Goal: Task Accomplishment & Management: Manage account settings

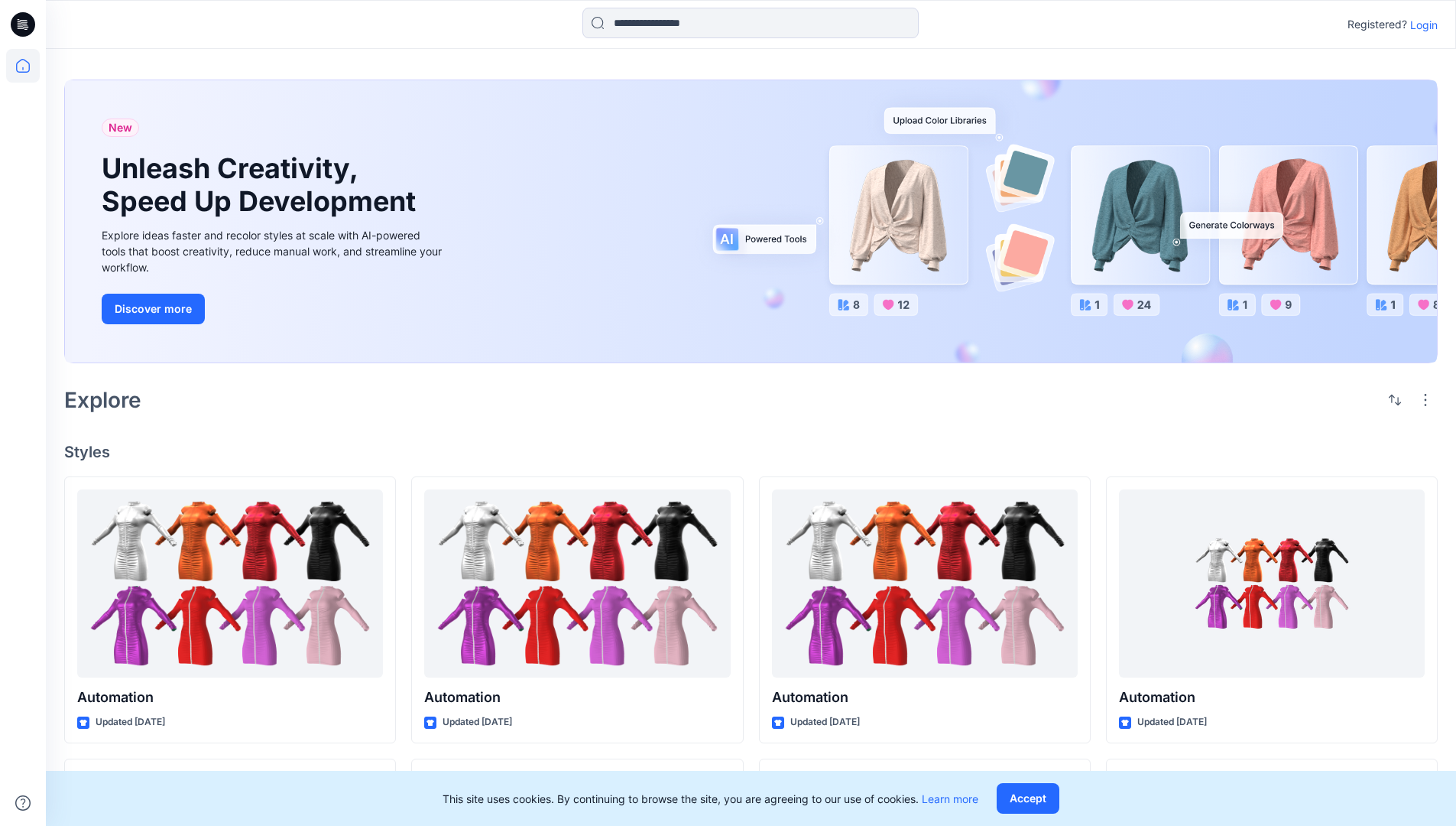
click at [1421, 24] on p "Login" at bounding box center [1424, 24] width 28 height 16
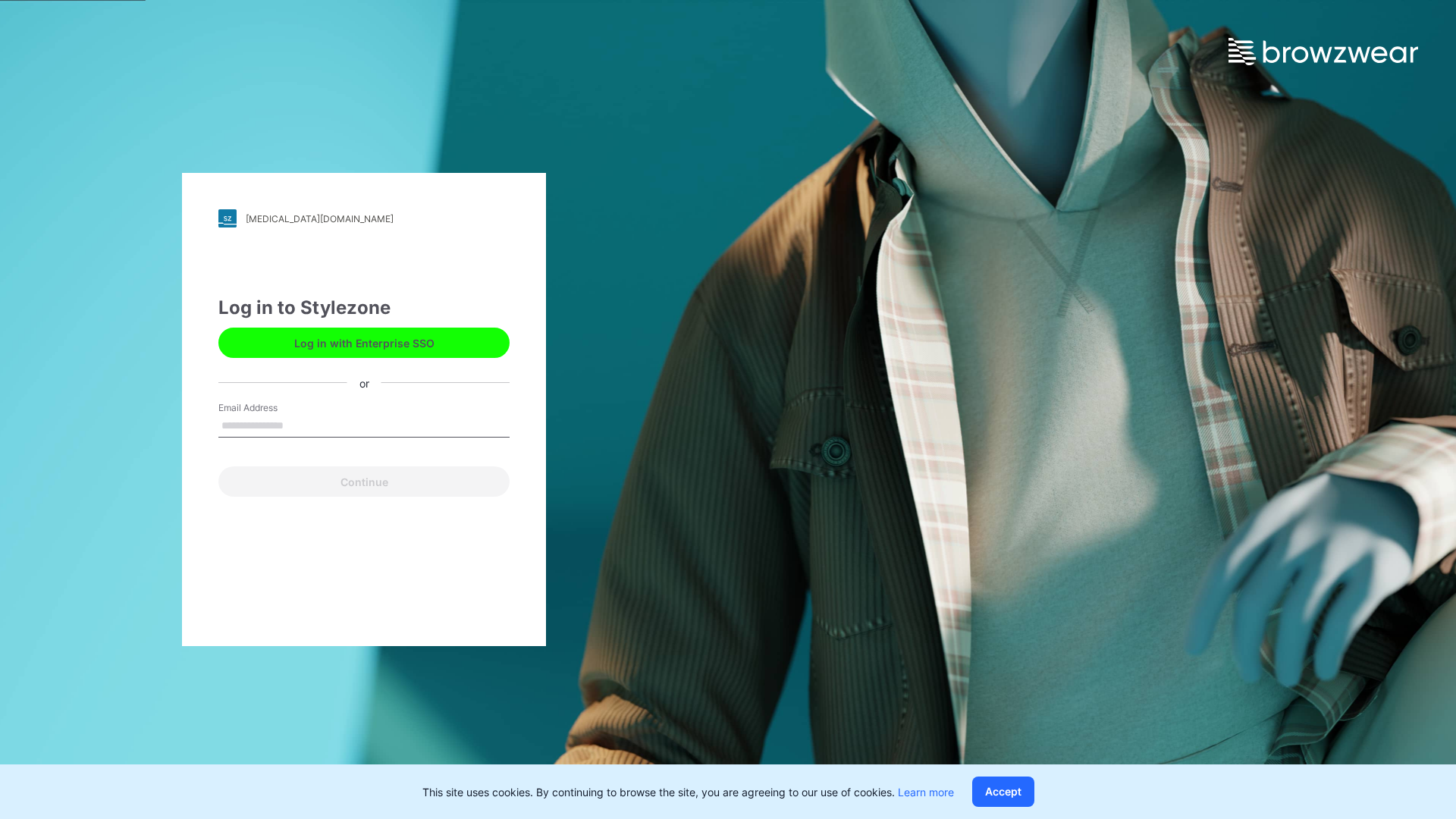
click at [299, 424] on input "Email Address" at bounding box center [364, 426] width 291 height 23
type input "**********"
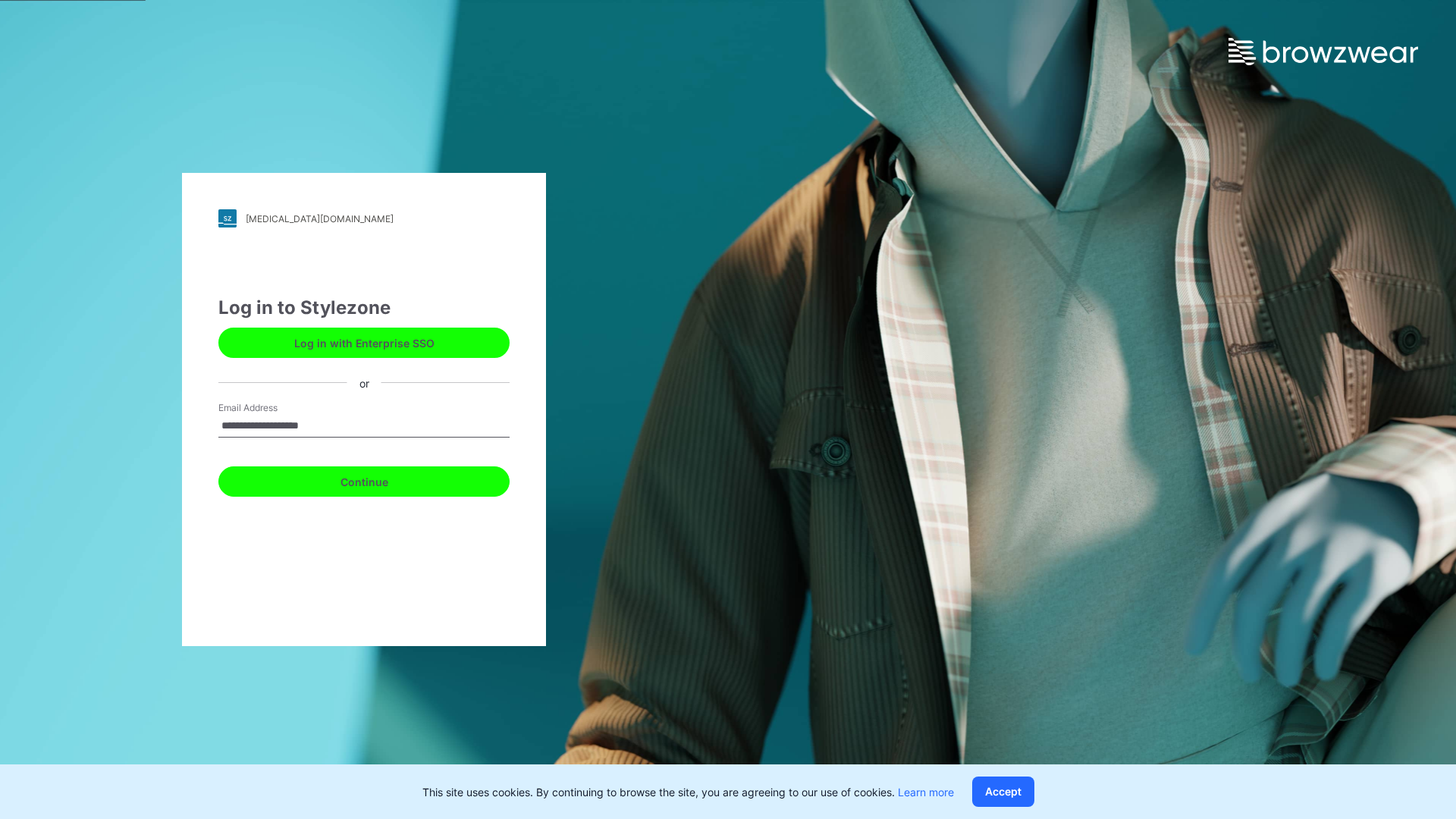
click at [381, 479] on button "Continue" at bounding box center [364, 481] width 291 height 30
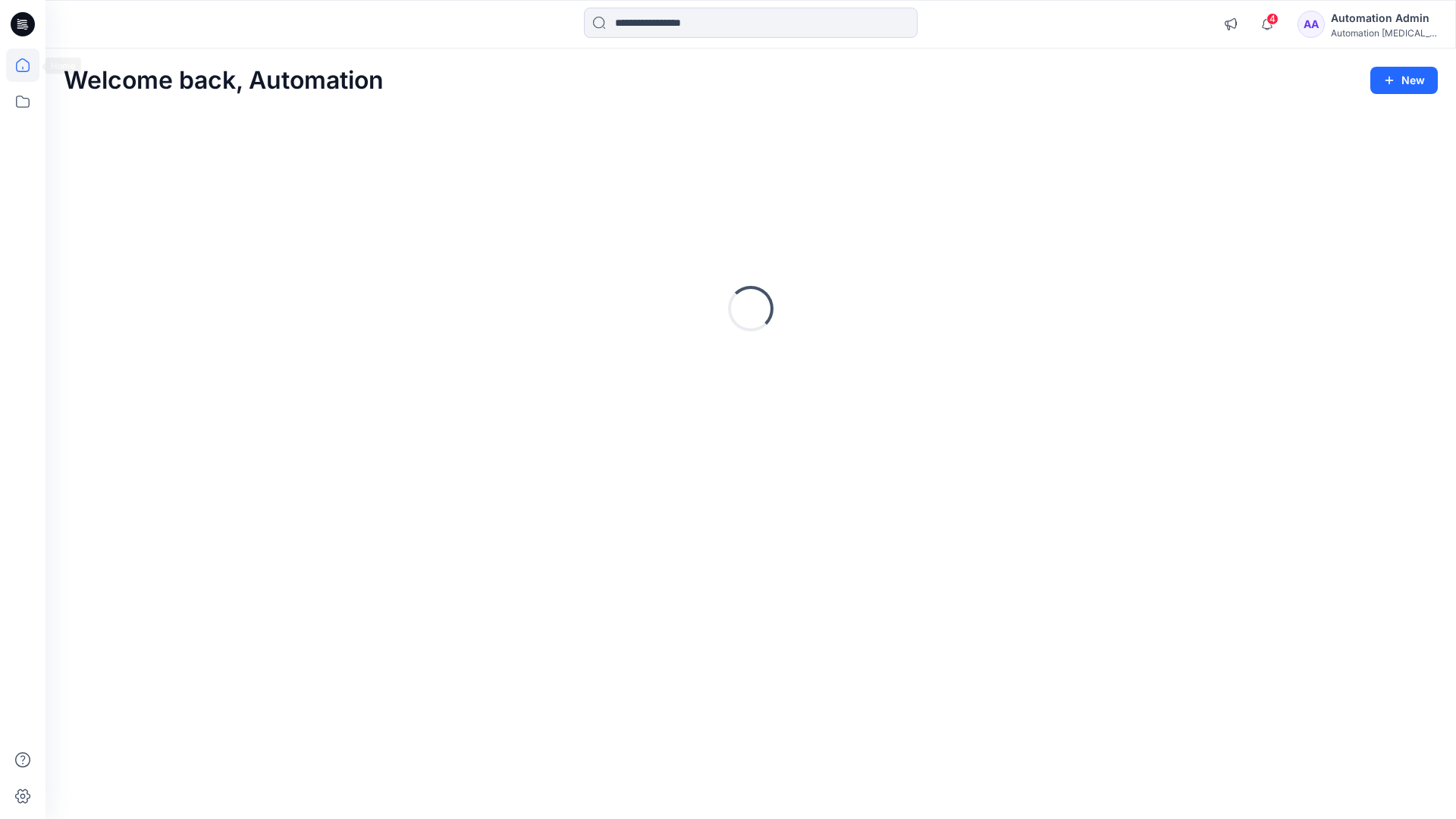
click at [29, 65] on icon at bounding box center [22, 64] width 14 height 14
click at [24, 100] on icon at bounding box center [23, 101] width 33 height 33
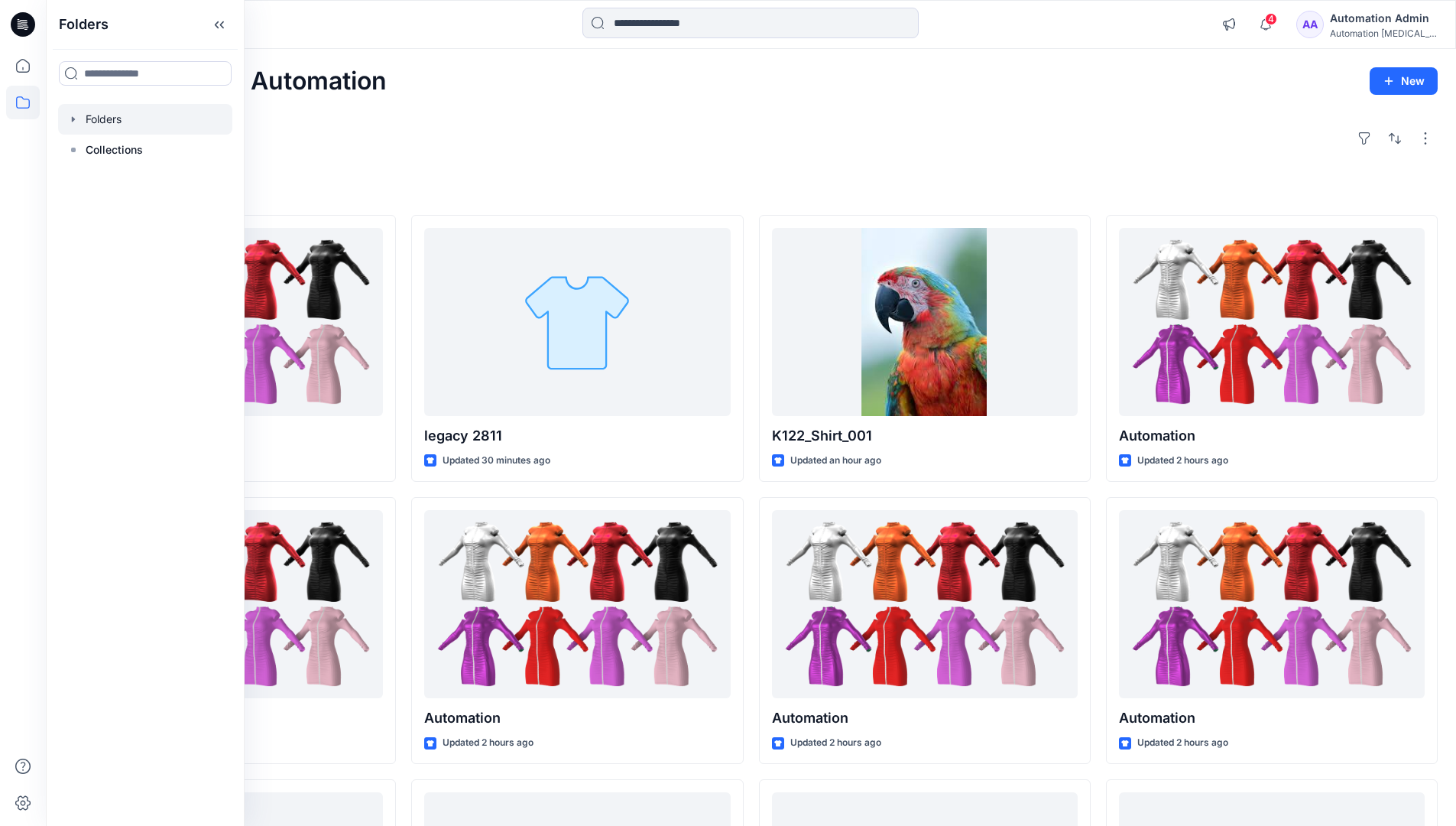
click at [102, 115] on div at bounding box center [146, 119] width 174 height 31
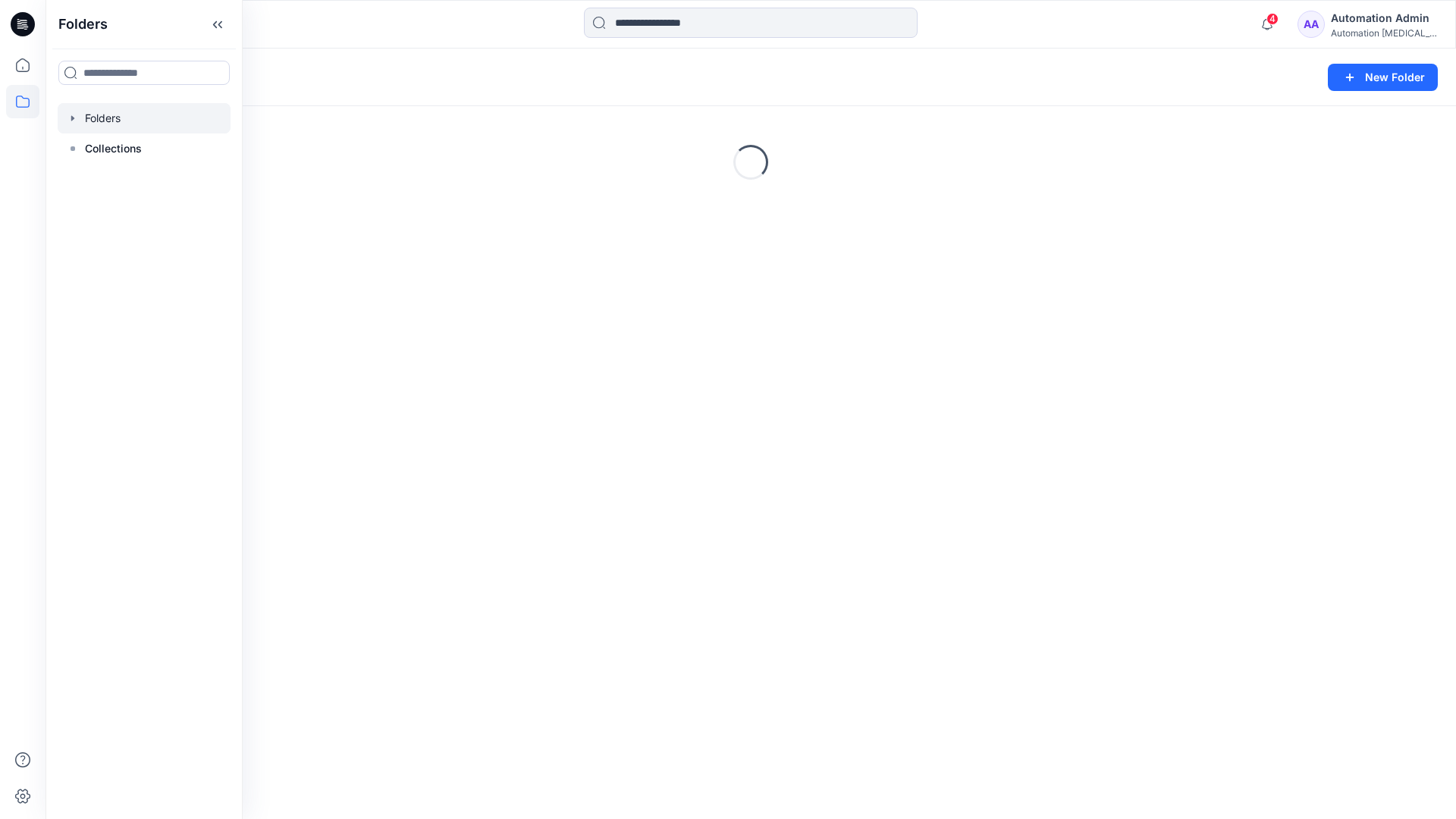
scroll to position [264, 0]
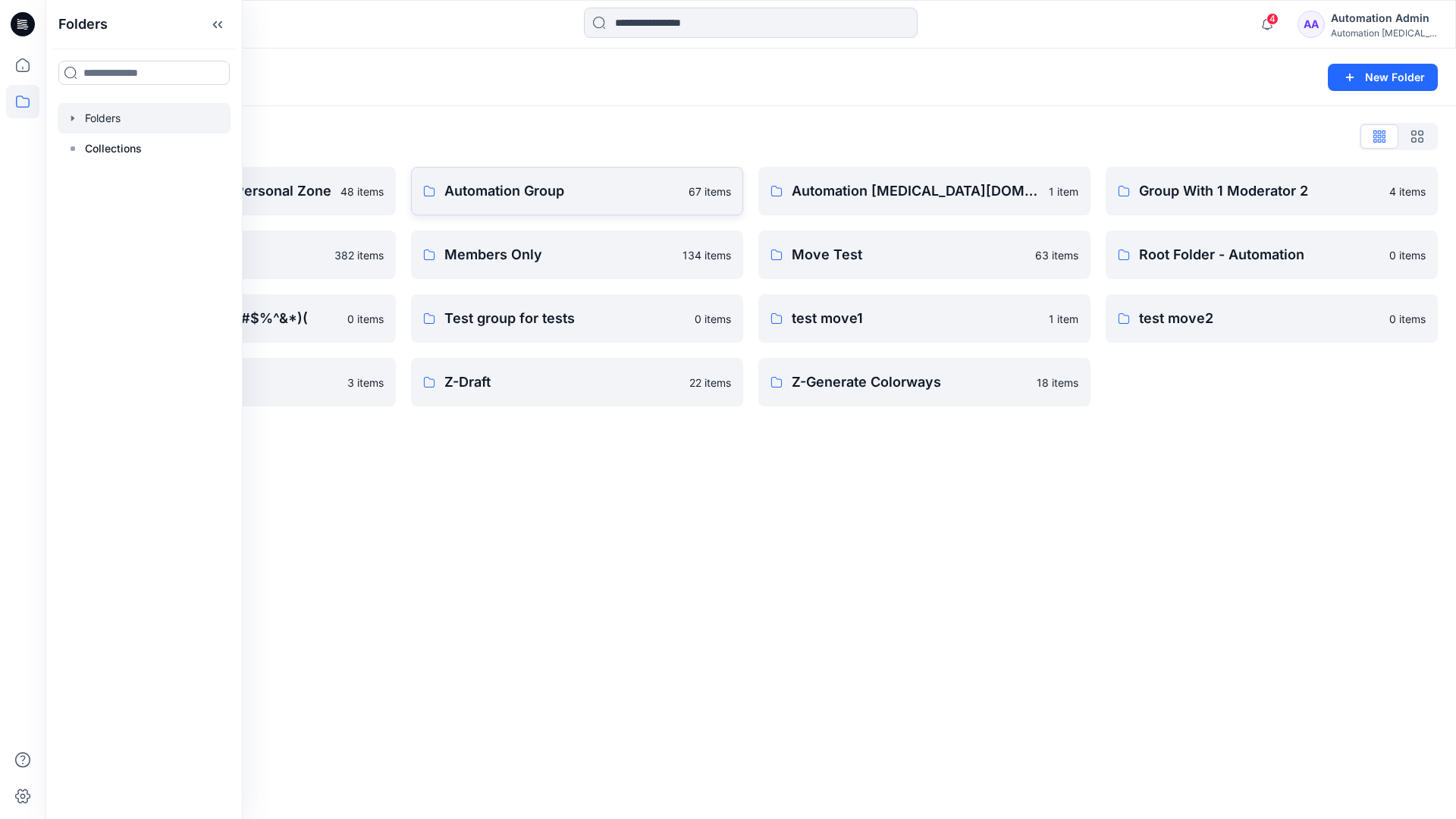
click at [551, 197] on p "Automation Group" at bounding box center [561, 190] width 235 height 21
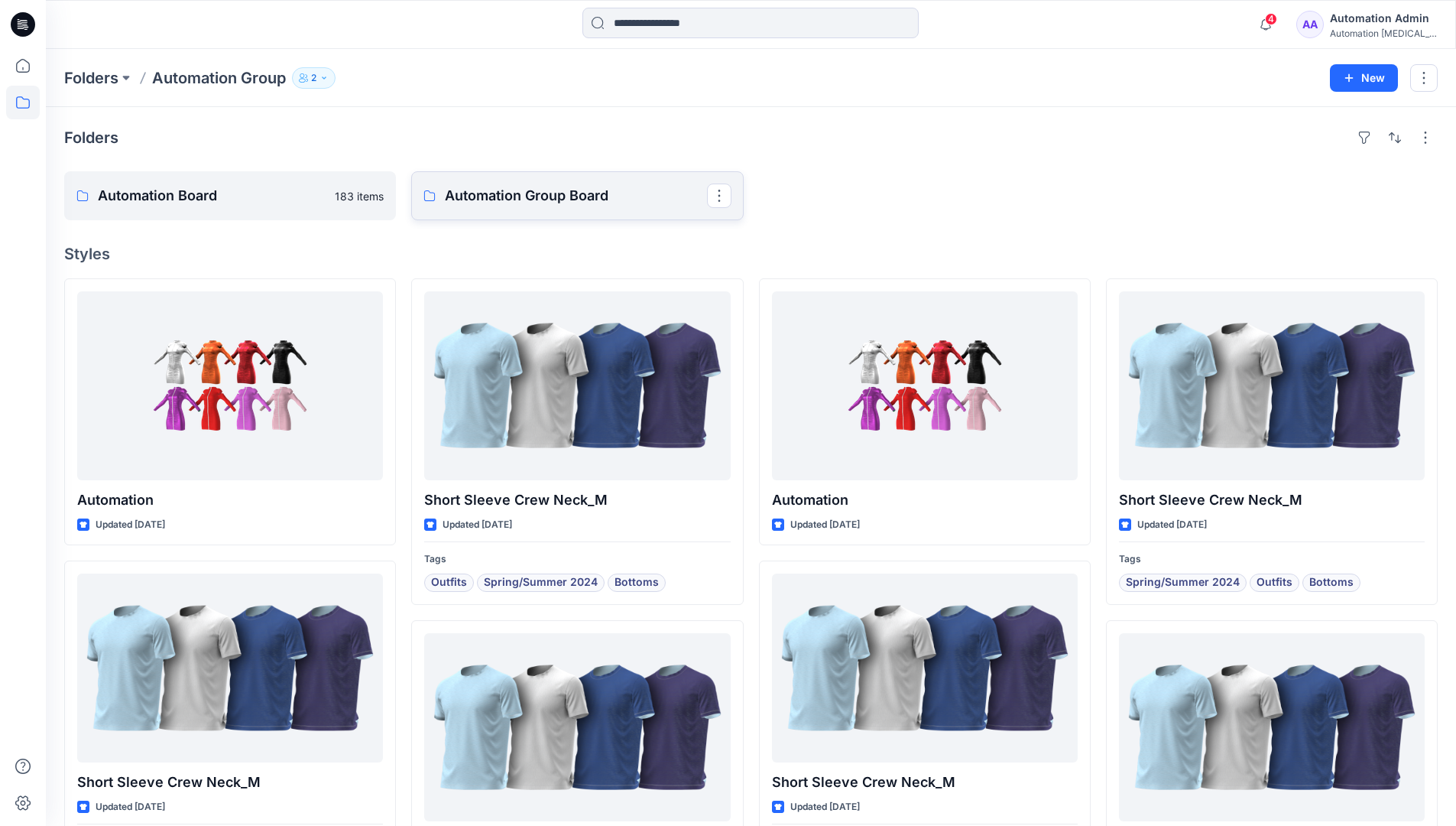
click at [518, 205] on p "Automation Group Board" at bounding box center [575, 195] width 262 height 21
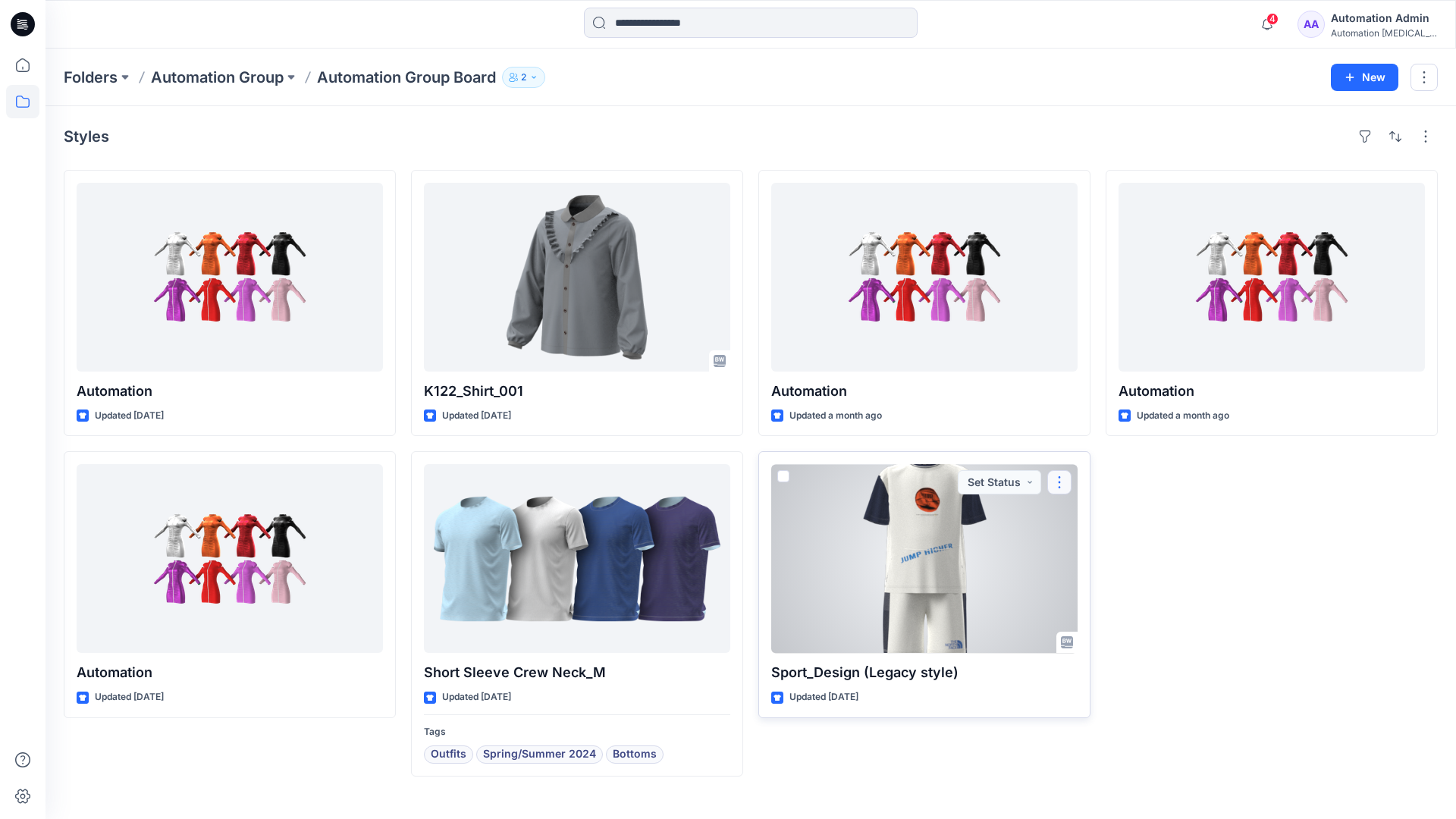
click at [1057, 480] on button "button" at bounding box center [1059, 482] width 24 height 24
click at [1095, 627] on p "Move to" at bounding box center [1098, 629] width 40 height 16
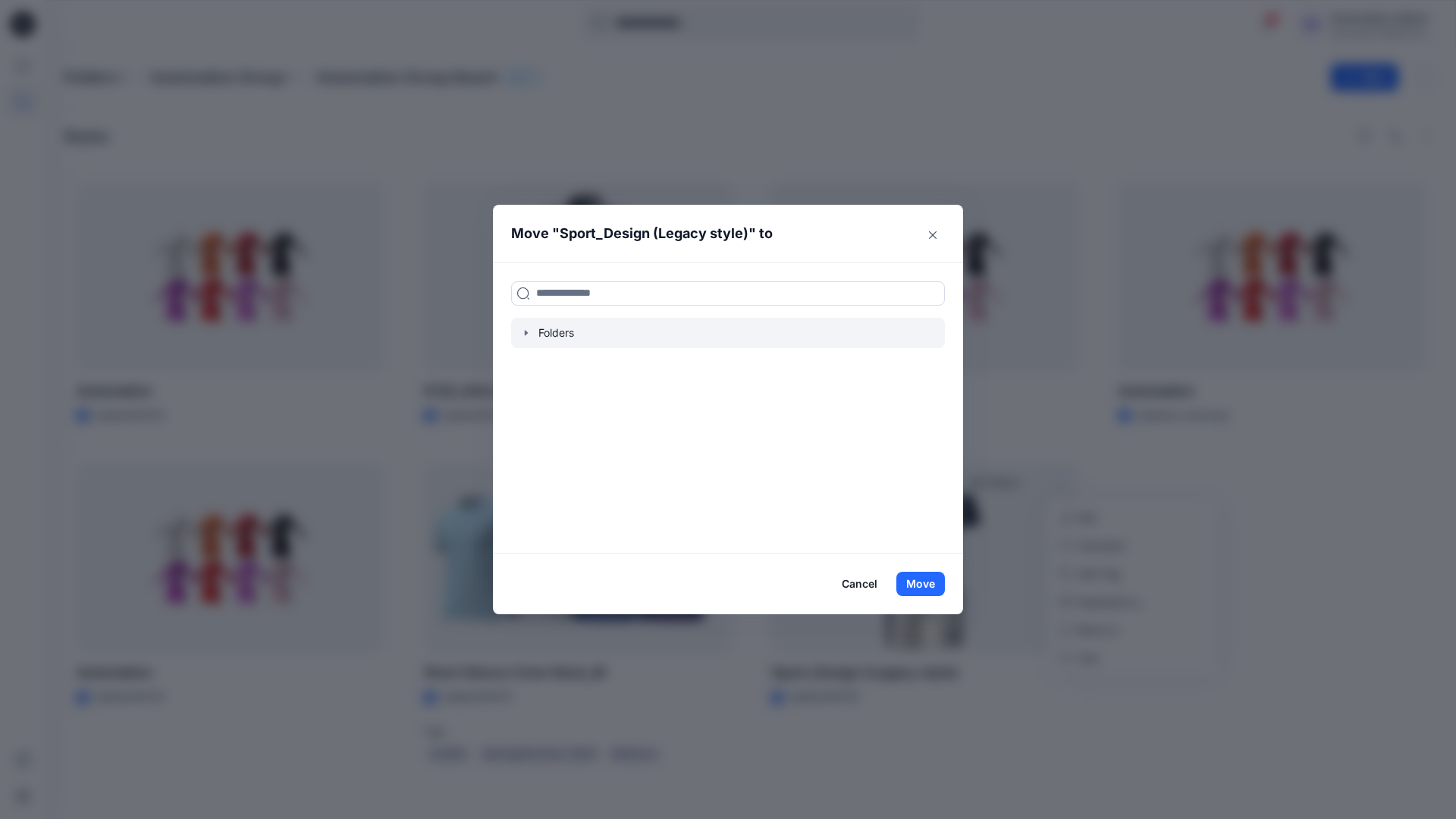
click at [523, 331] on icon "button" at bounding box center [526, 332] width 12 height 12
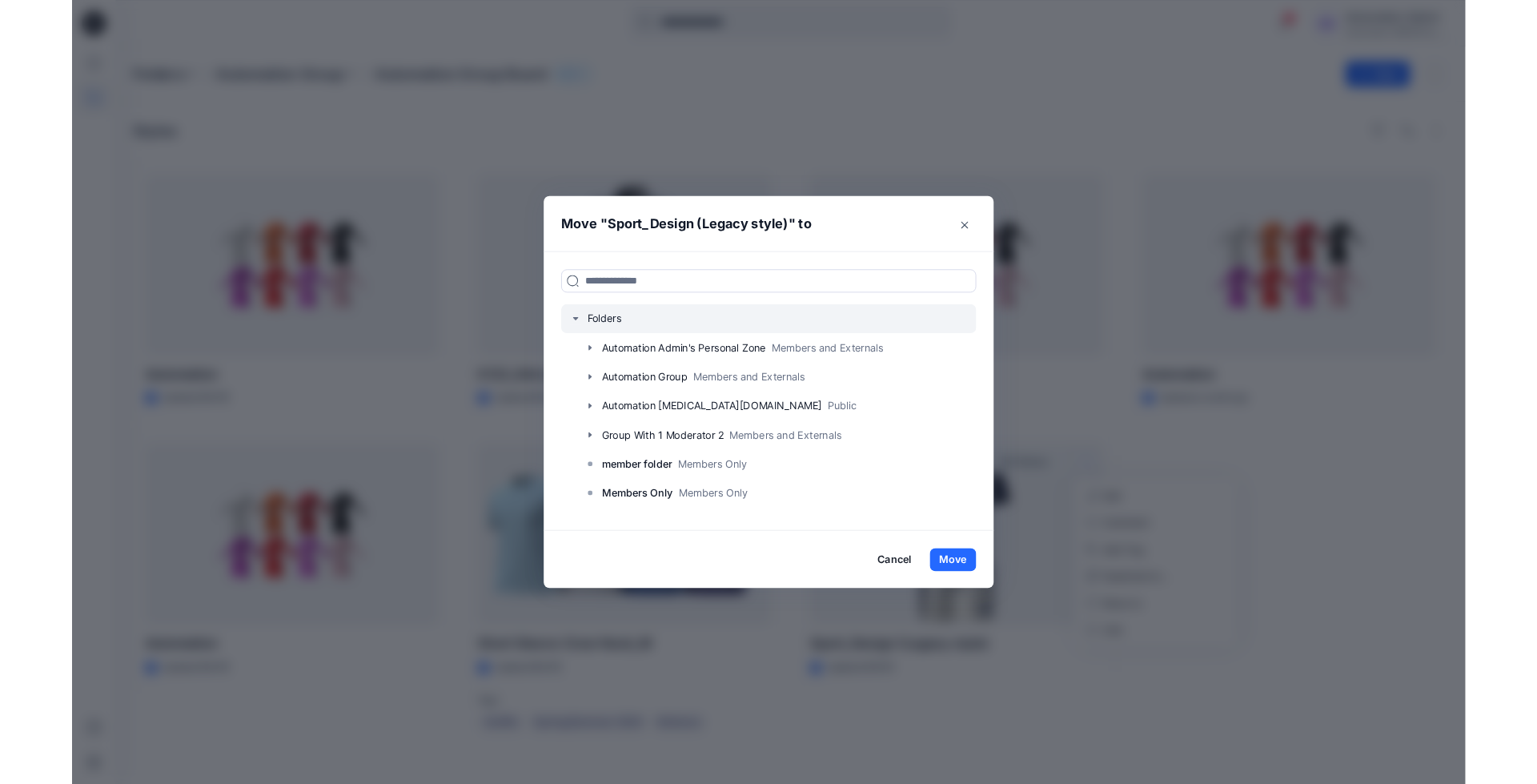
scroll to position [125, 0]
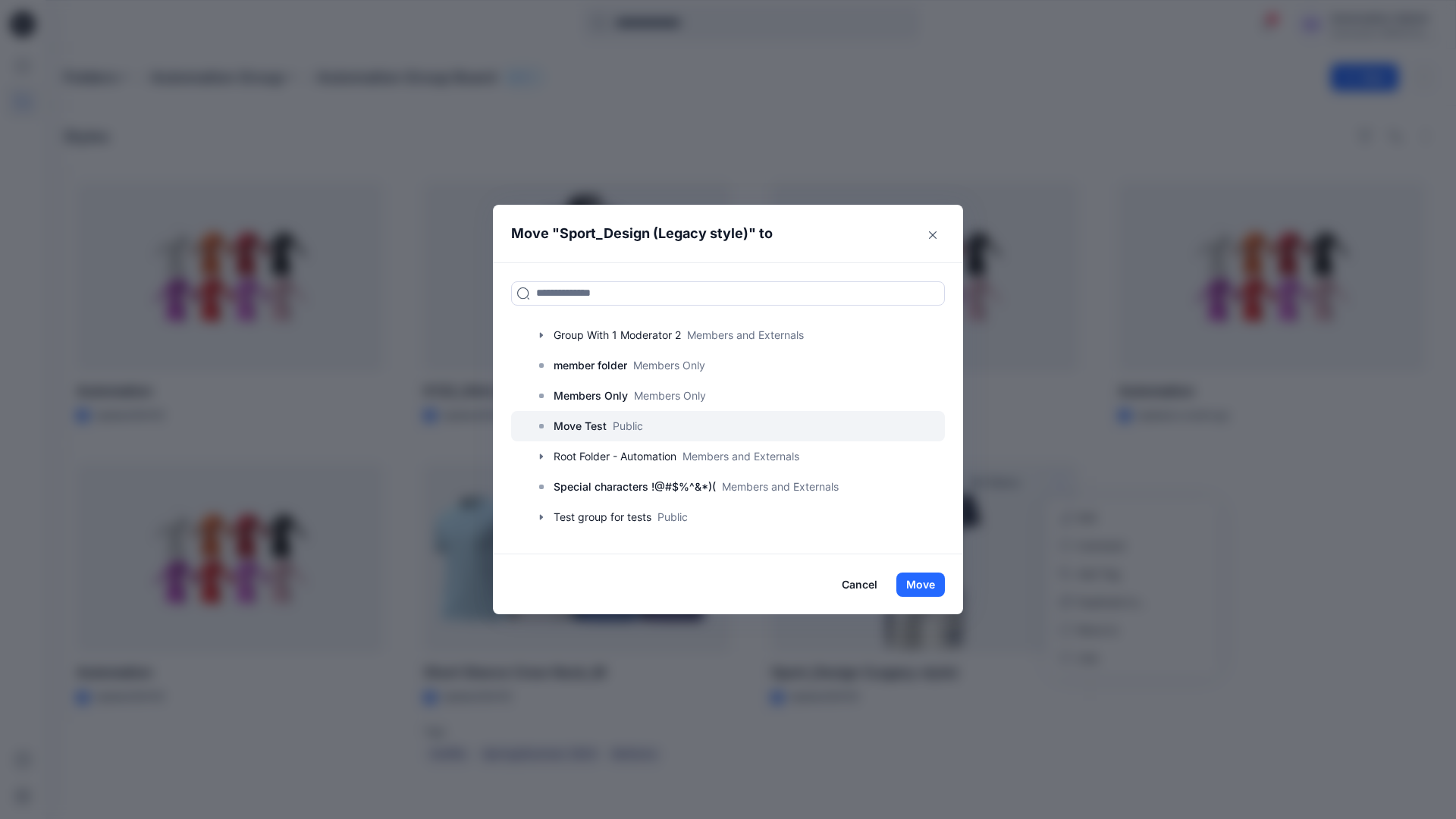
click at [584, 428] on p "Move Test" at bounding box center [580, 426] width 53 height 18
click at [923, 583] on button "Move" at bounding box center [920, 584] width 49 height 24
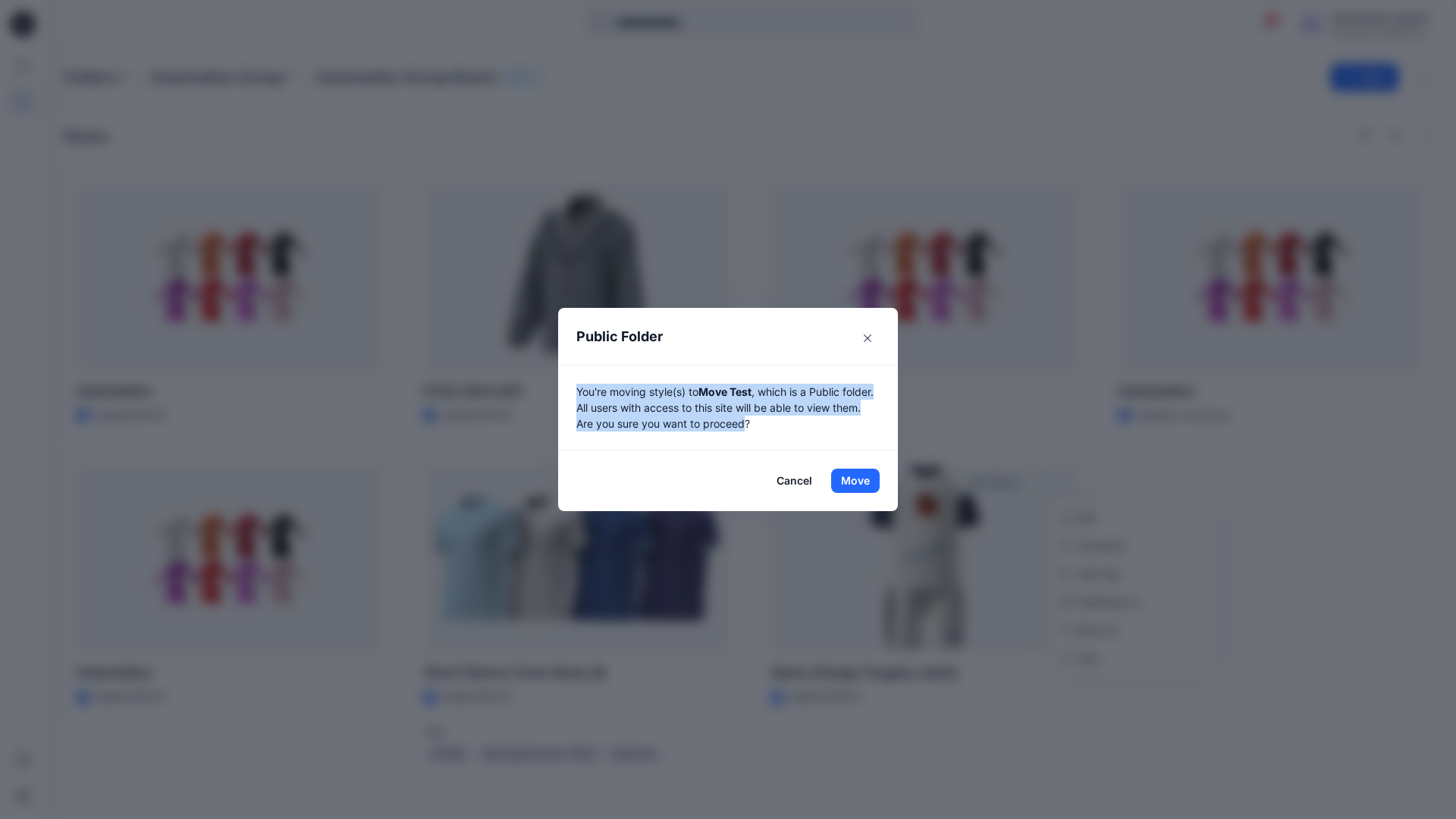
drag, startPoint x: 923, startPoint y: 583, endPoint x: 780, endPoint y: 423, distance: 214.6
click at [780, 423] on p "You're moving style(s) to Move Test , which is a Public folder. All users with …" at bounding box center [728, 408] width 304 height 48
click at [855, 480] on button "Move" at bounding box center [855, 480] width 49 height 24
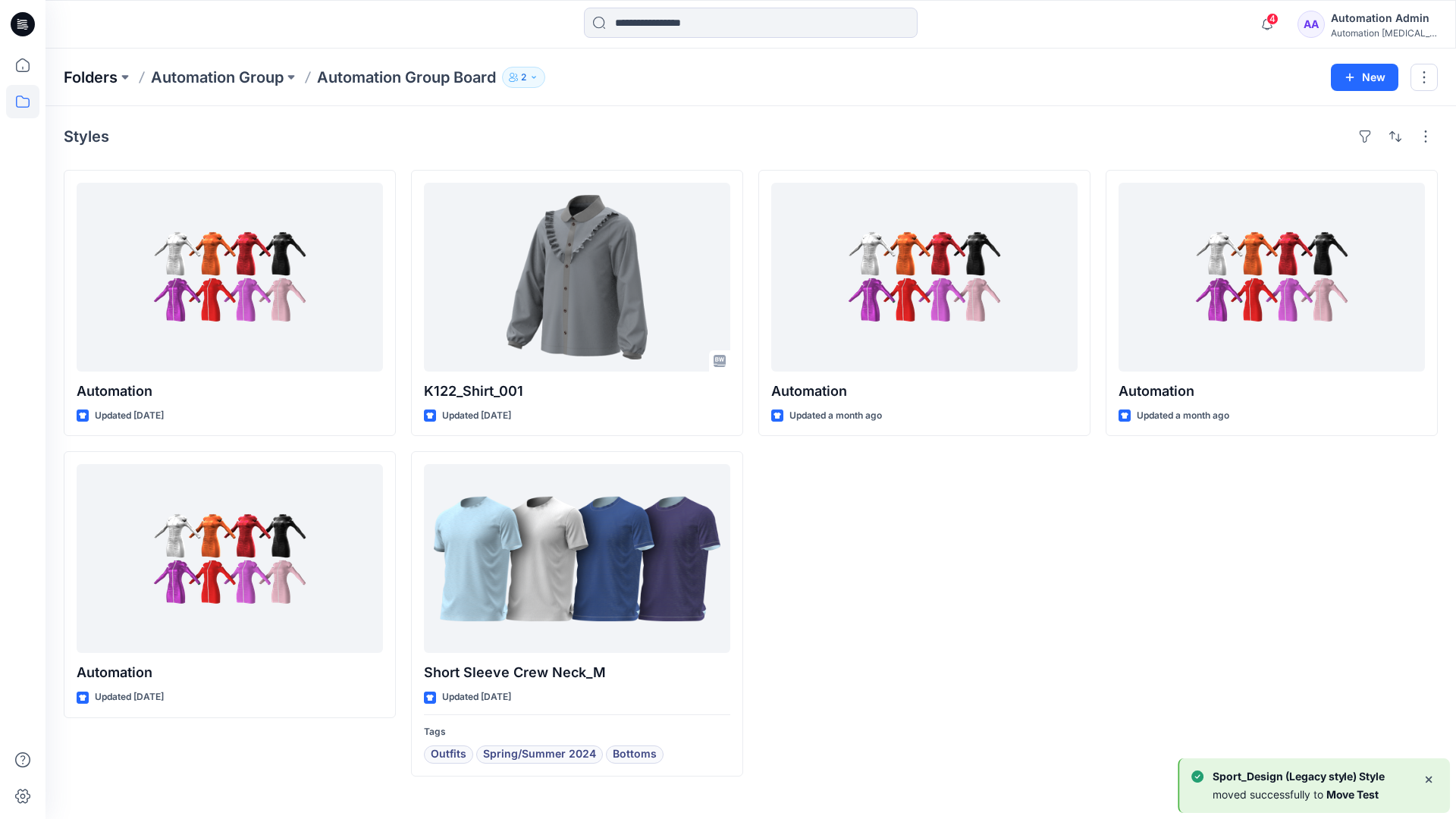
click at [88, 73] on p "Folders" at bounding box center [90, 76] width 53 height 21
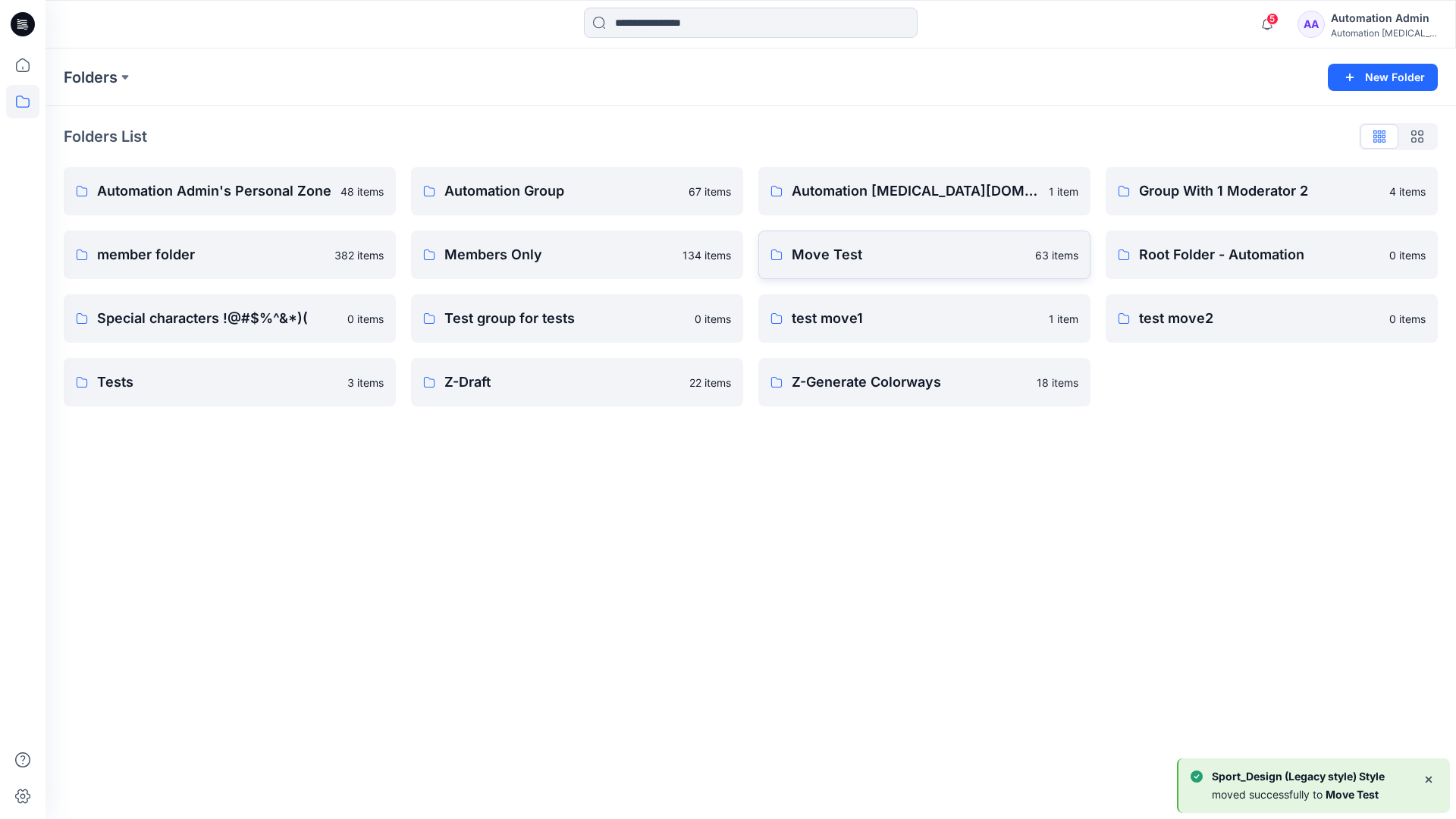
click at [876, 263] on p "Move Test" at bounding box center [908, 254] width 235 height 21
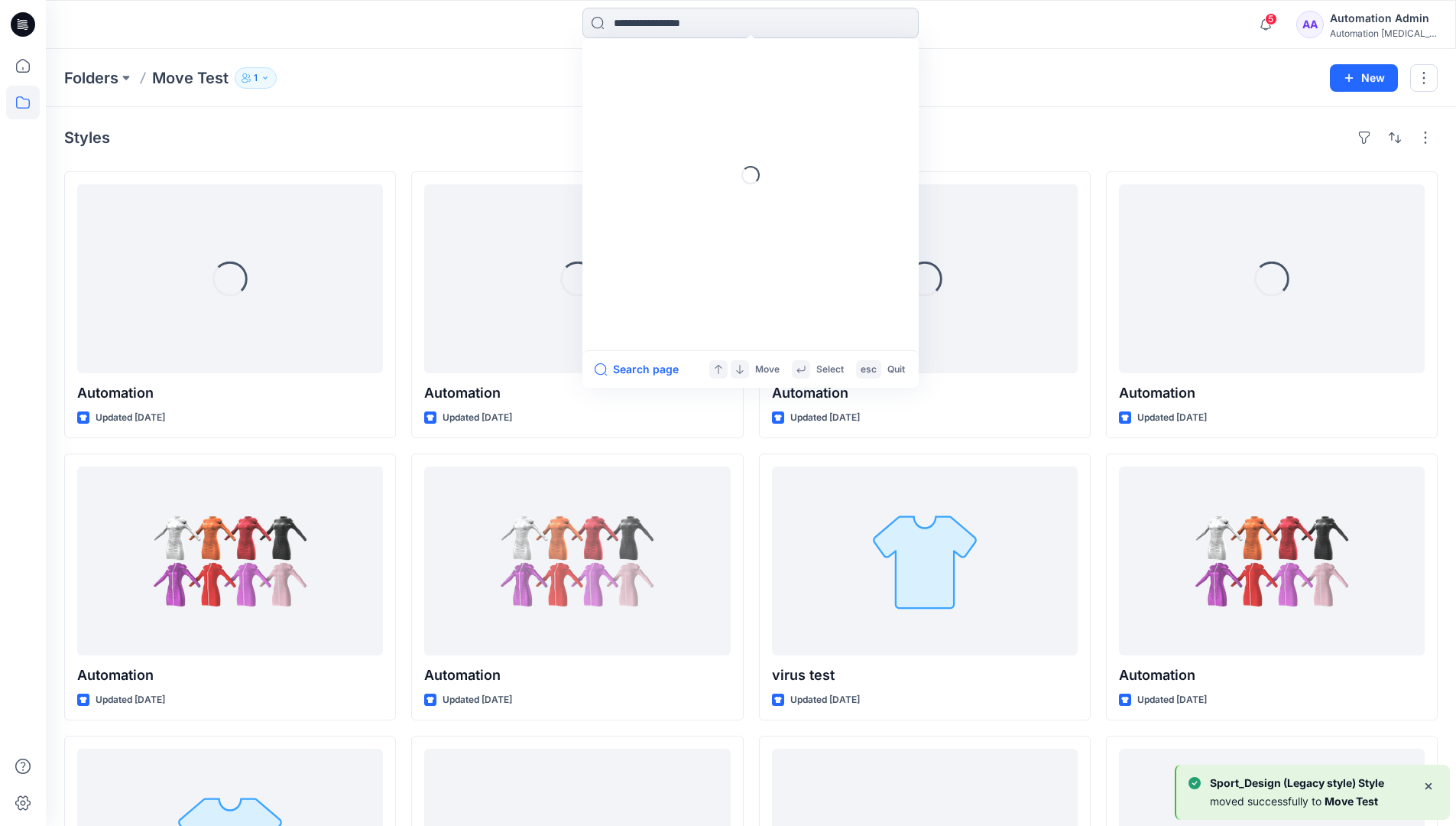
click at [684, 29] on input at bounding box center [751, 22] width 336 height 31
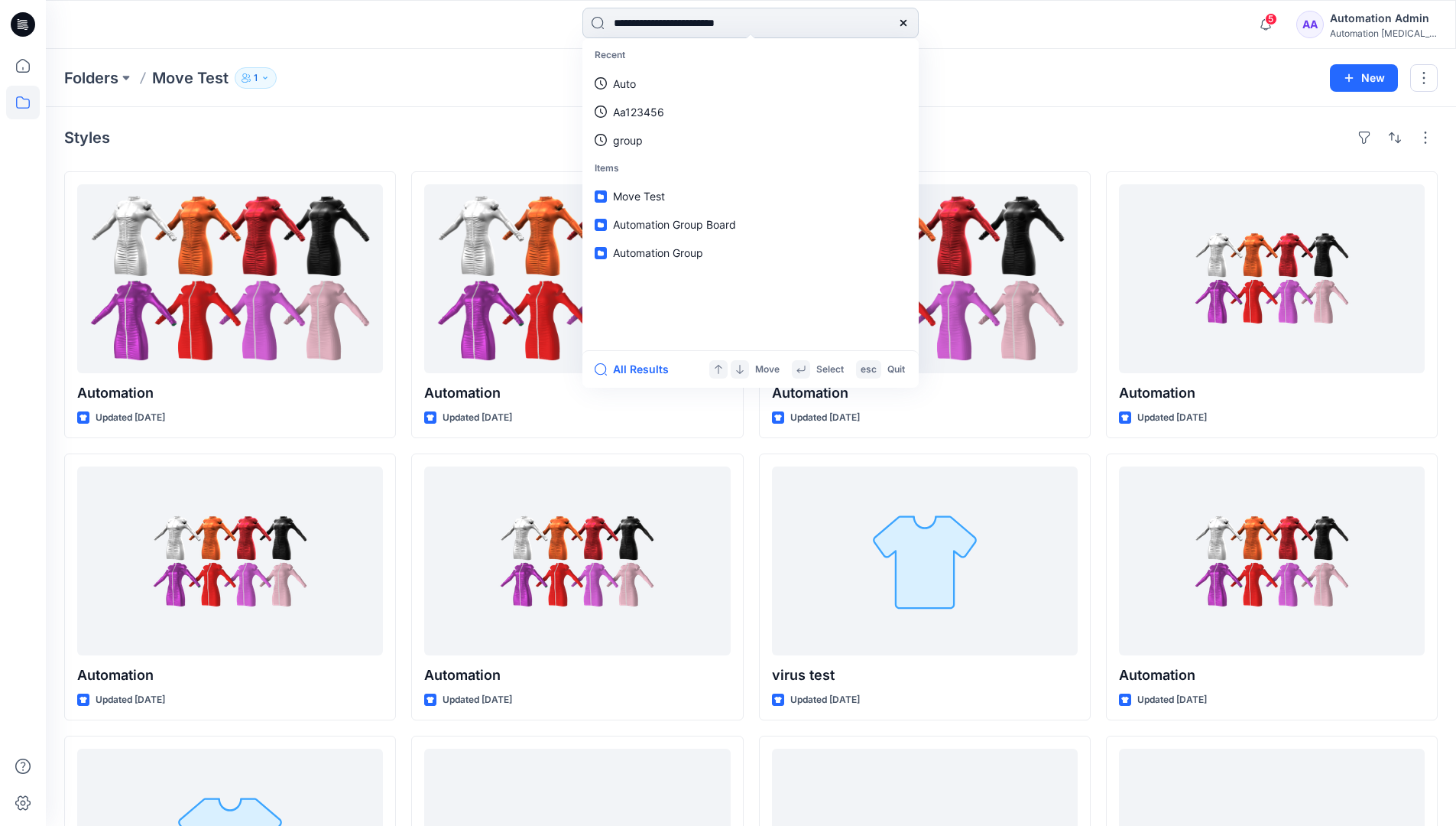
type input "**********"
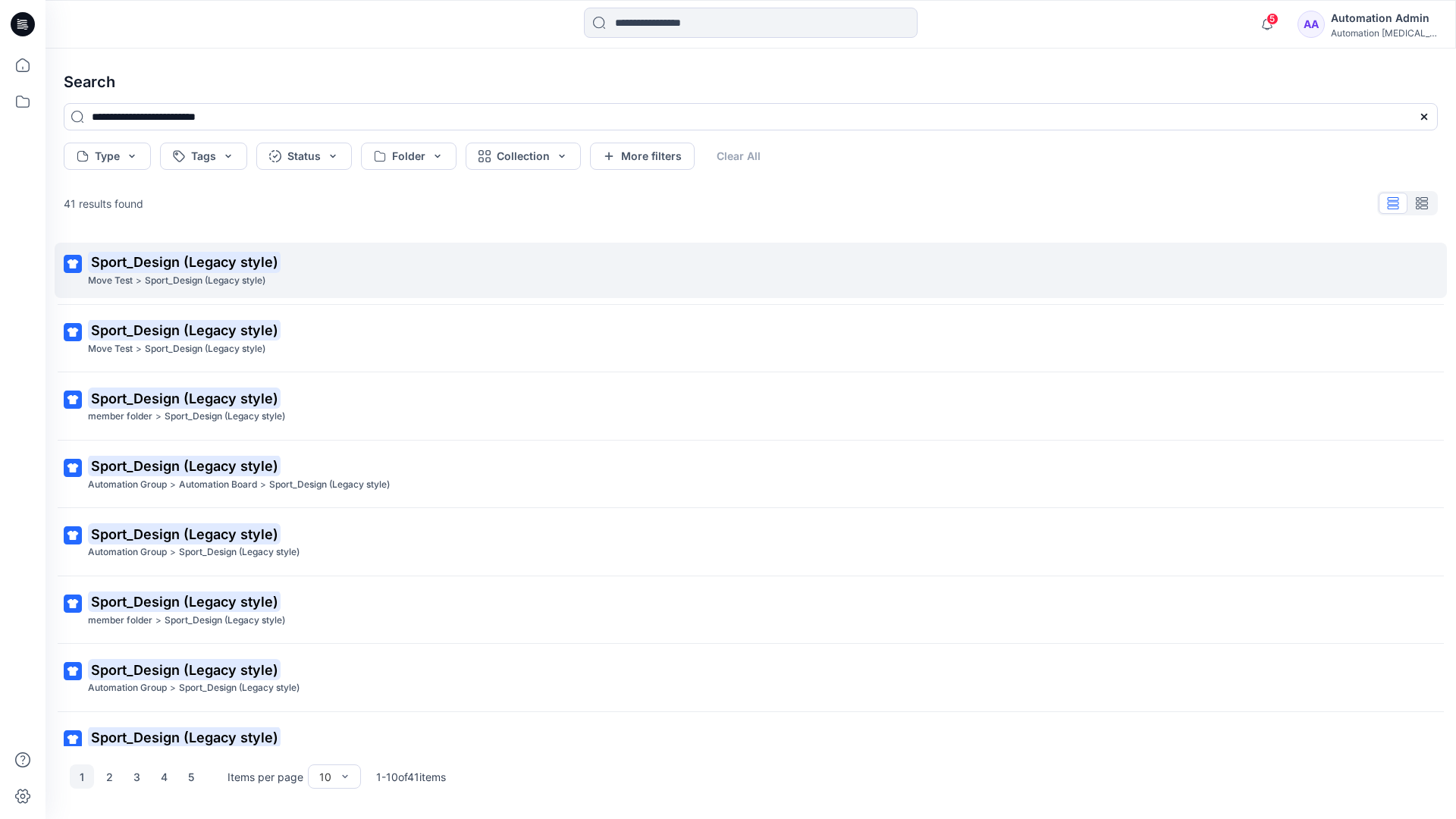
click at [115, 262] on mark "Sport_Design (Legacy style)" at bounding box center [184, 261] width 192 height 21
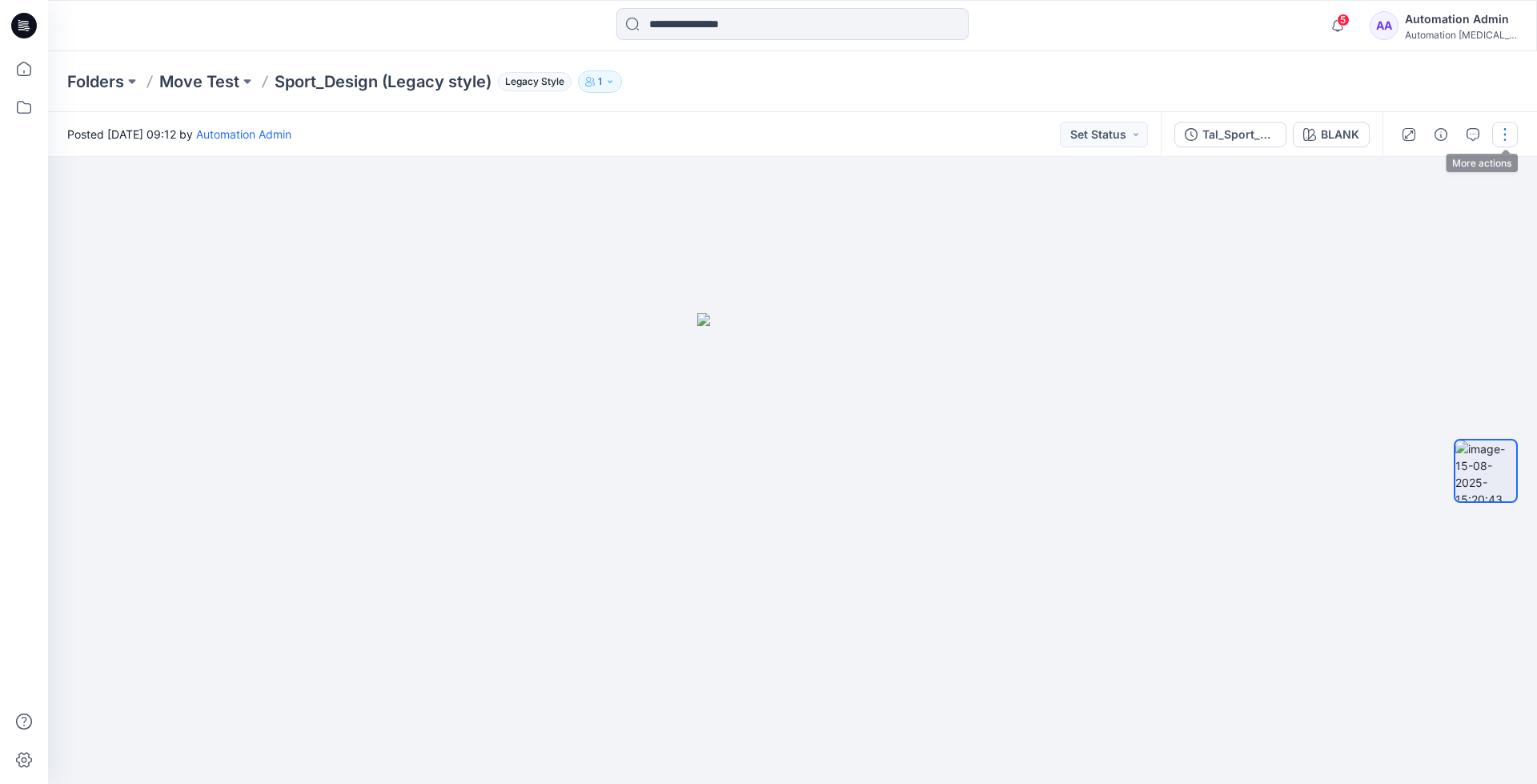
click at [1507, 137] on button "button" at bounding box center [1505, 134] width 25 height 25
click at [1432, 284] on p "Move to..." at bounding box center [1418, 290] width 52 height 17
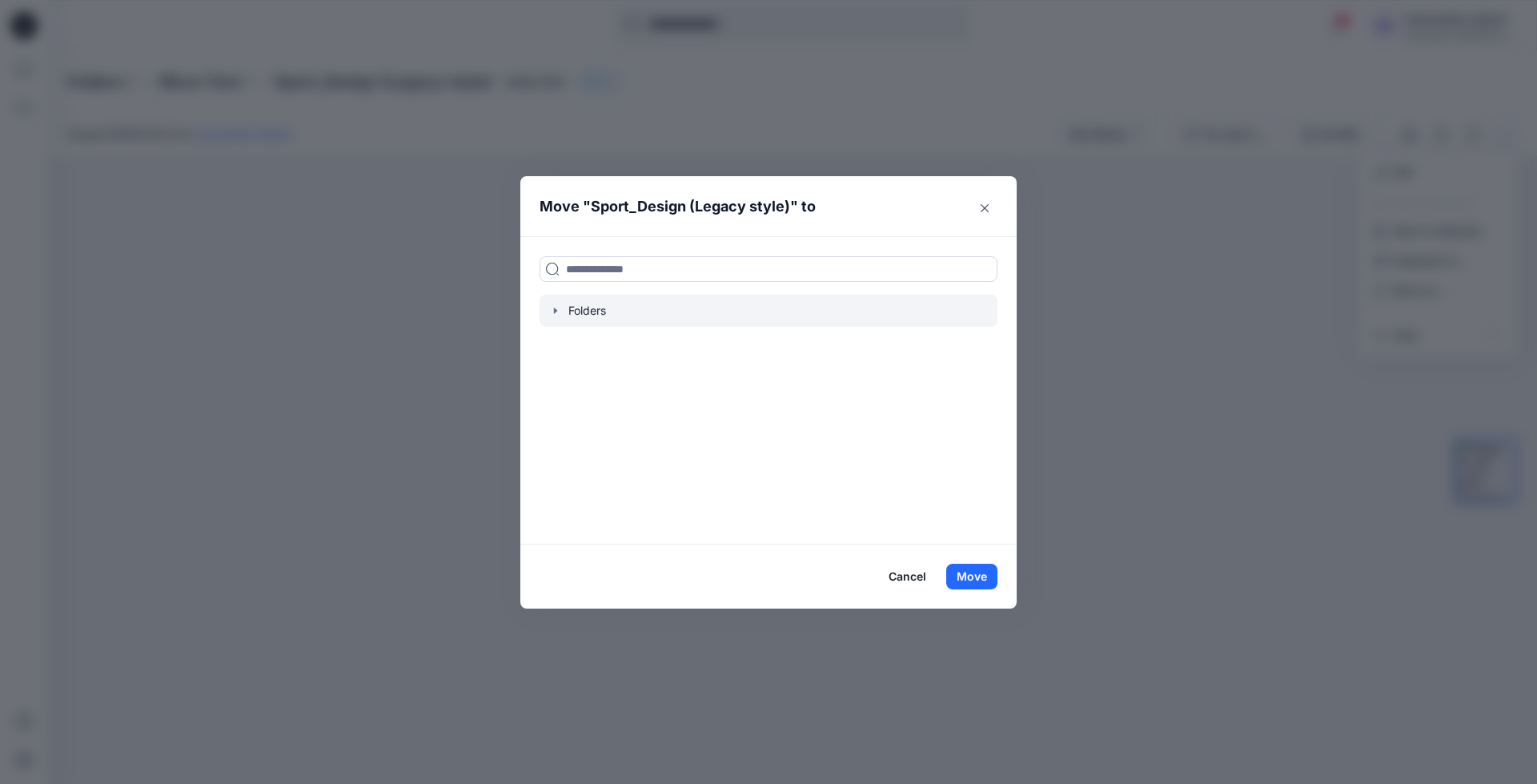
click at [555, 311] on icon "button" at bounding box center [555, 311] width 3 height 6
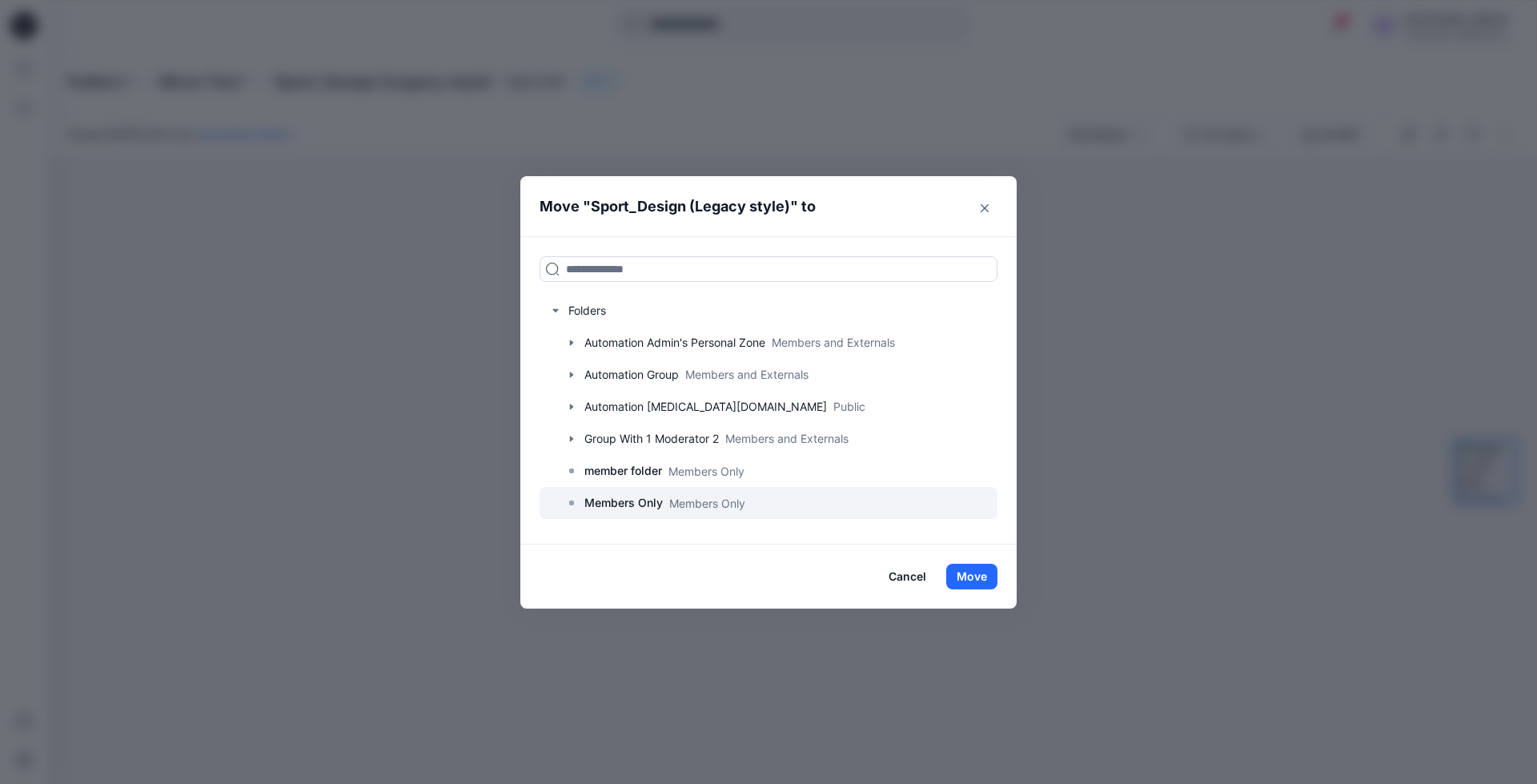
click at [629, 506] on p "Members Only" at bounding box center [623, 502] width 79 height 19
click at [988, 574] on button "Move" at bounding box center [972, 576] width 51 height 25
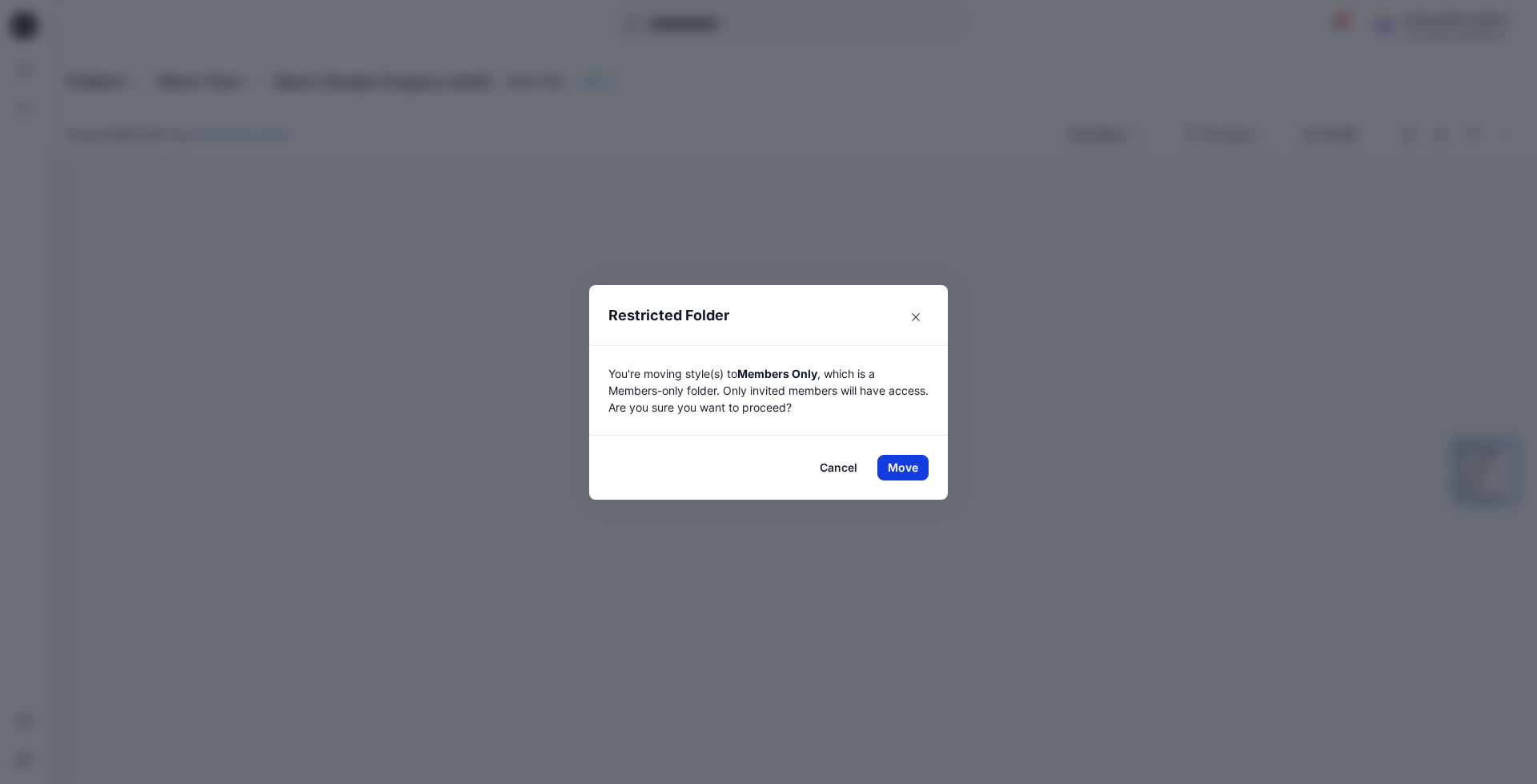
click at [895, 463] on button "Move" at bounding box center [903, 467] width 51 height 25
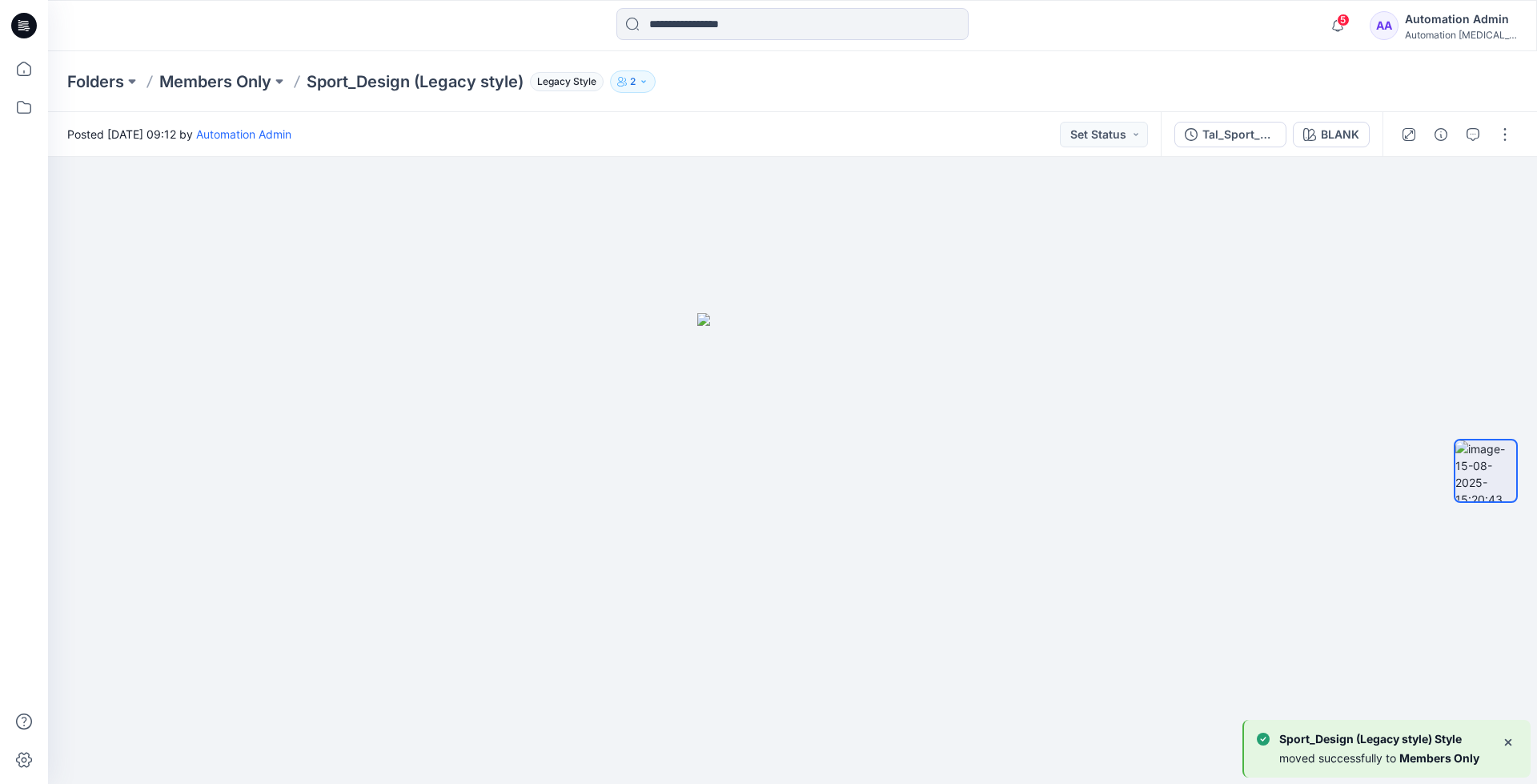
scroll to position [51, 0]
click at [222, 78] on p "Members Only" at bounding box center [215, 81] width 112 height 22
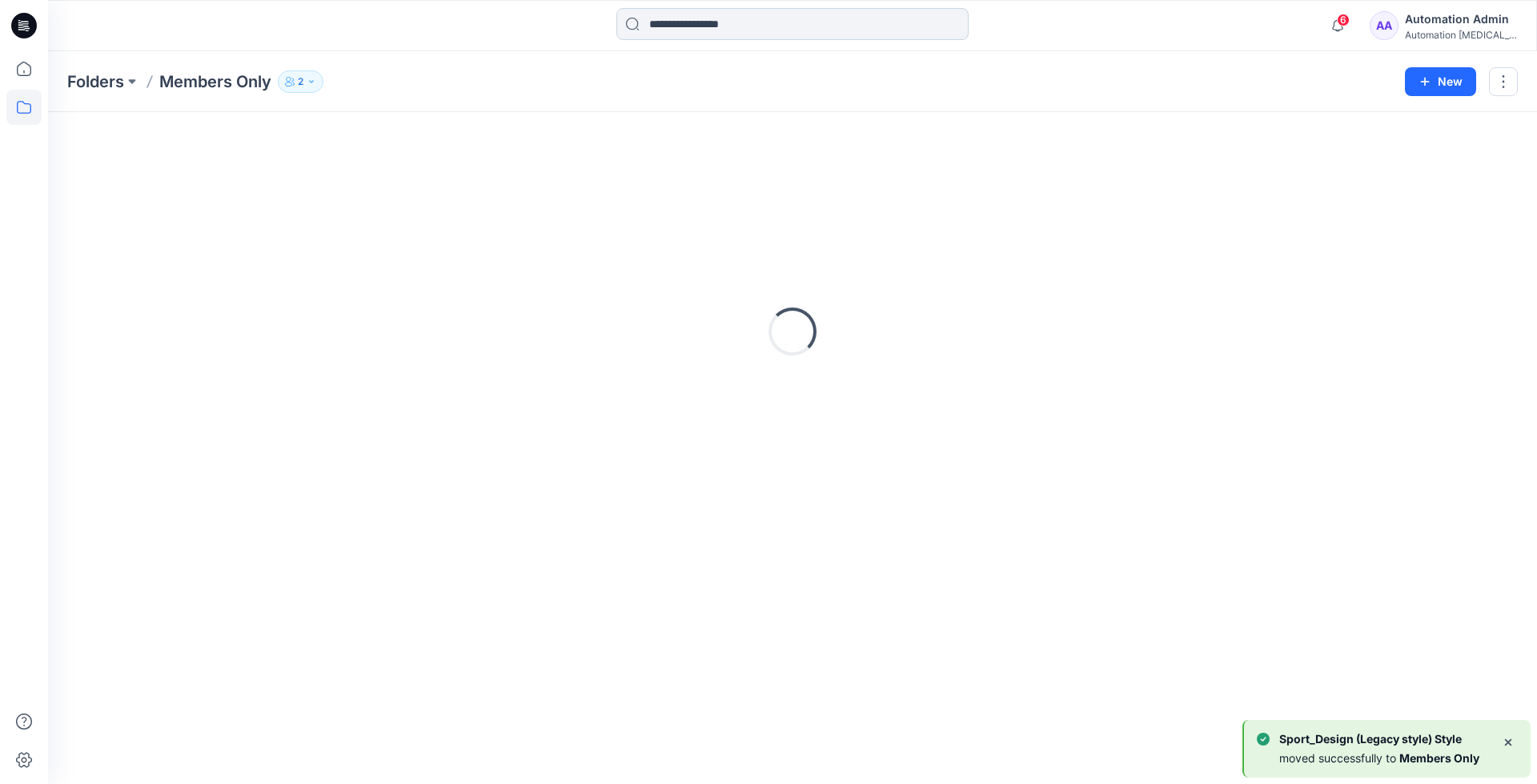
click at [738, 29] on input at bounding box center [792, 23] width 352 height 32
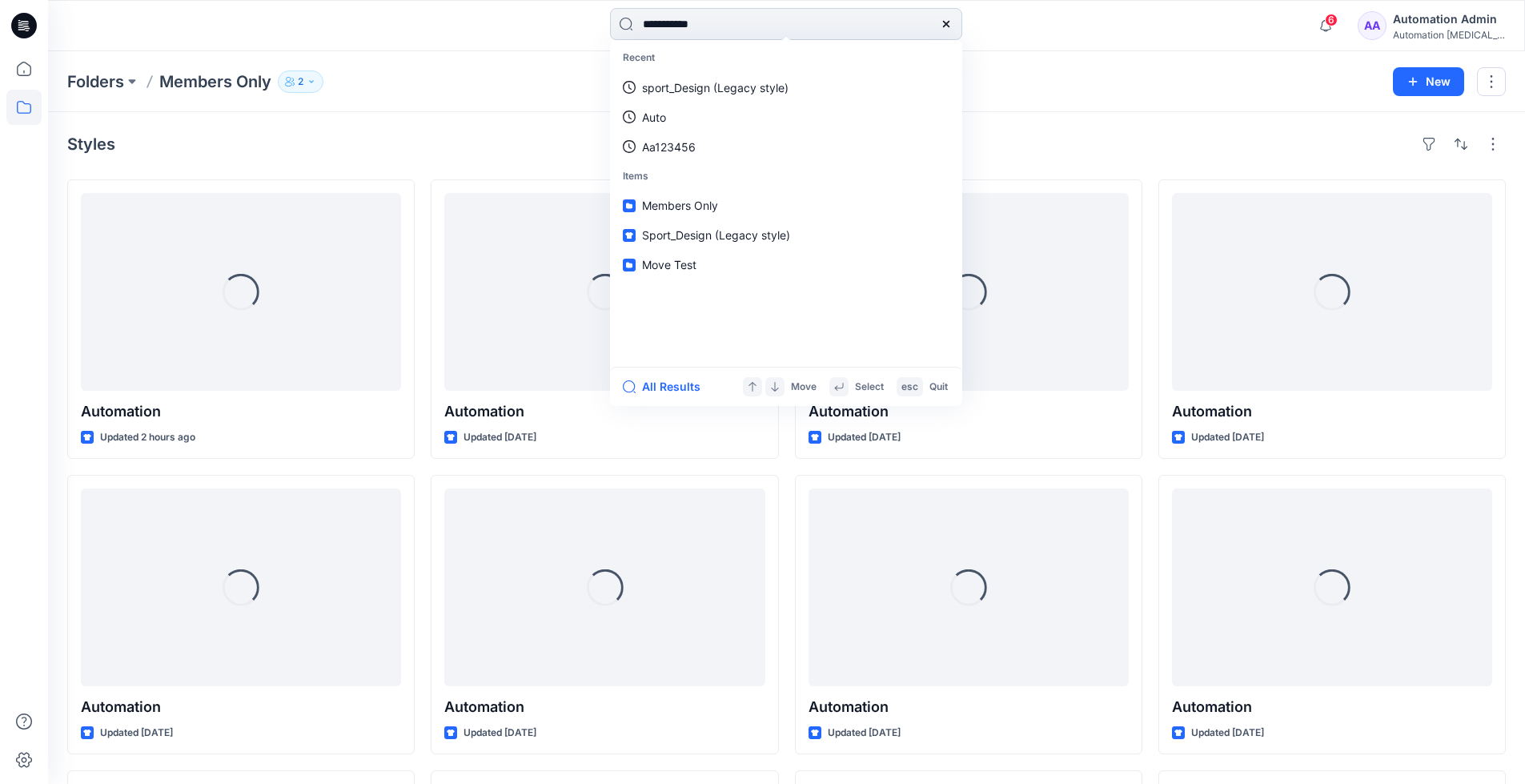
type input "**********"
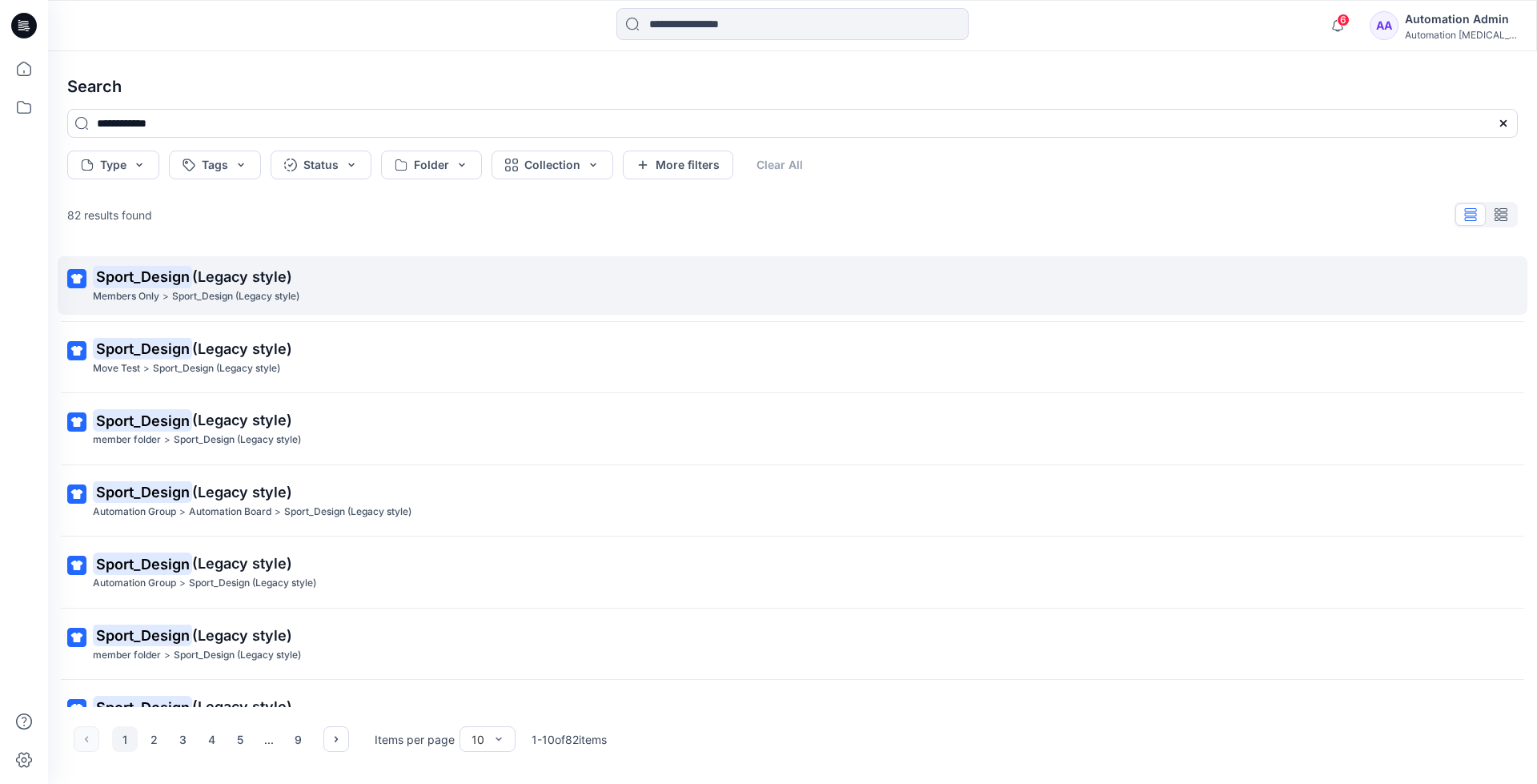
click at [177, 277] on mark "Sport_Design" at bounding box center [143, 276] width 99 height 22
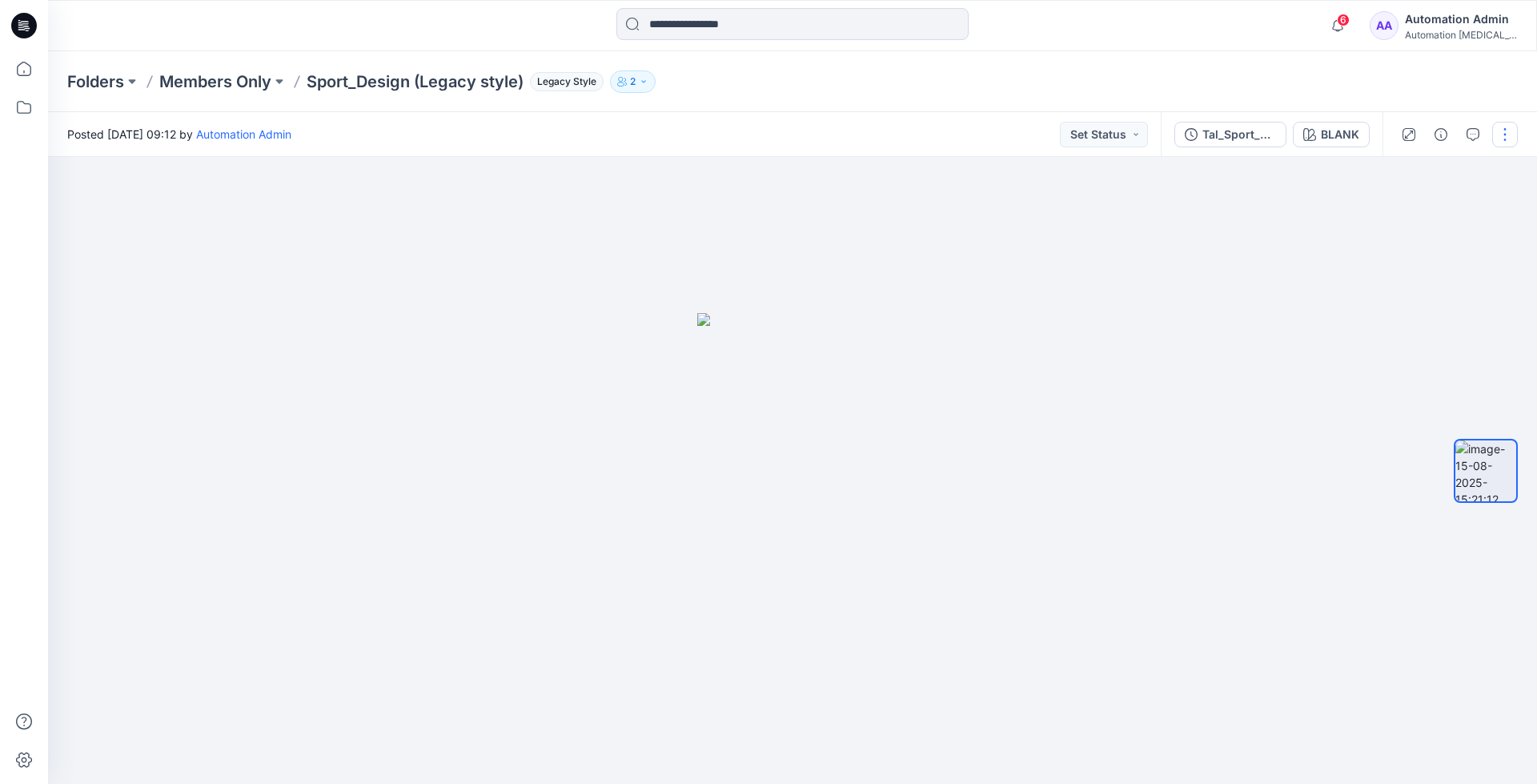
click at [1499, 129] on button "button" at bounding box center [1505, 134] width 25 height 25
click at [1411, 289] on p "Move to..." at bounding box center [1418, 290] width 52 height 17
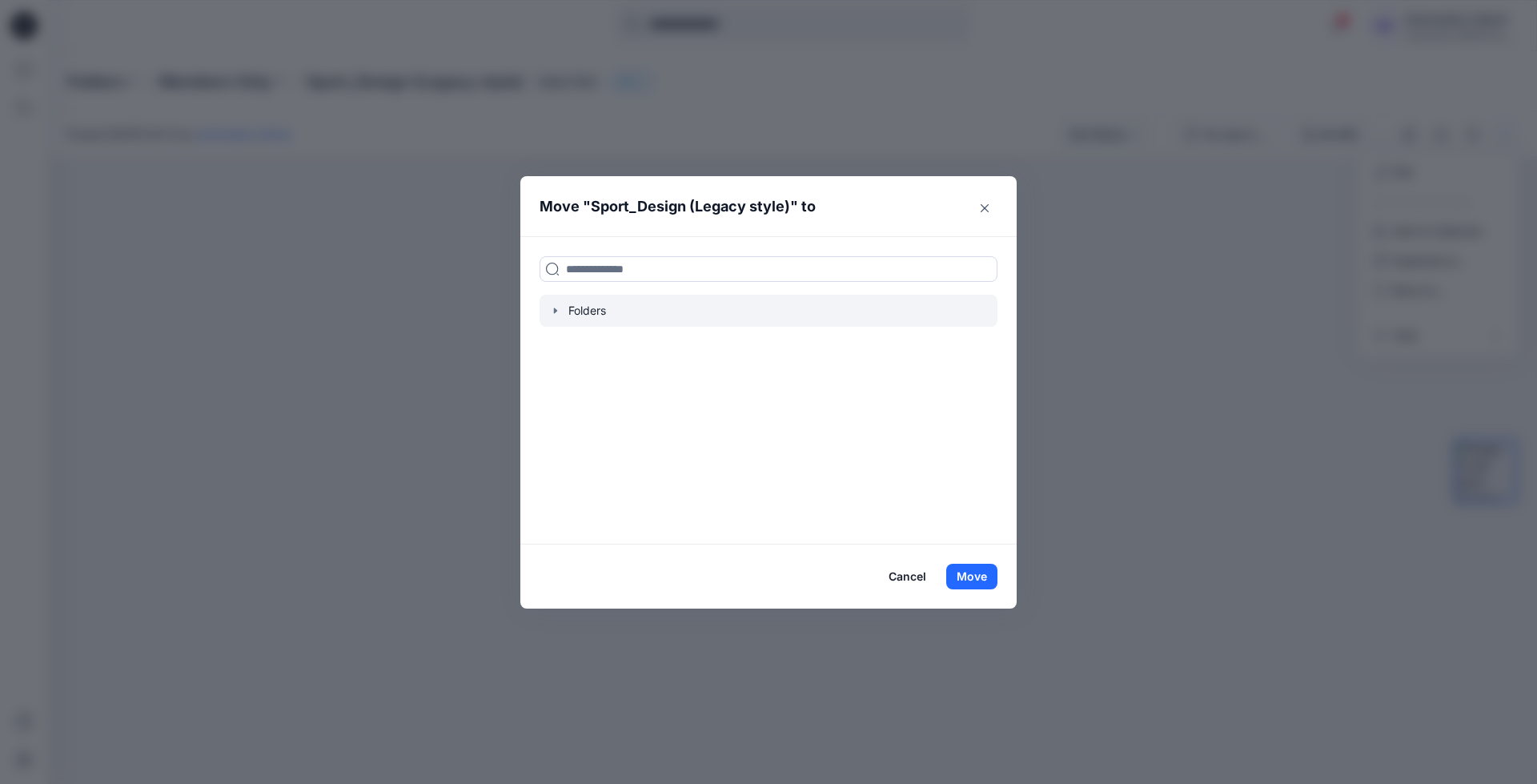
click at [559, 311] on icon "button" at bounding box center [555, 310] width 13 height 13
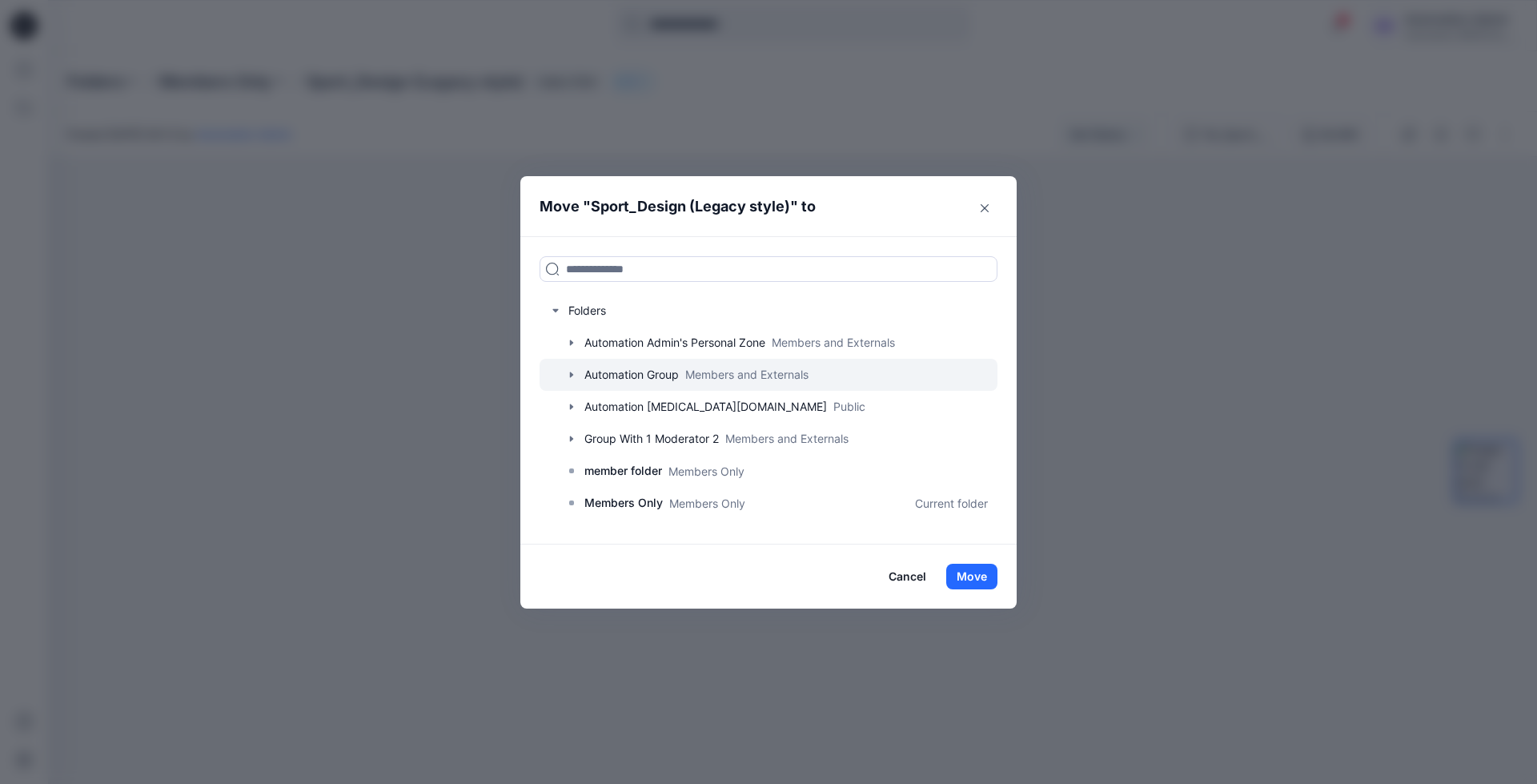
click at [611, 372] on div at bounding box center [768, 374] width 458 height 32
click at [573, 374] on icon "button" at bounding box center [571, 374] width 13 height 13
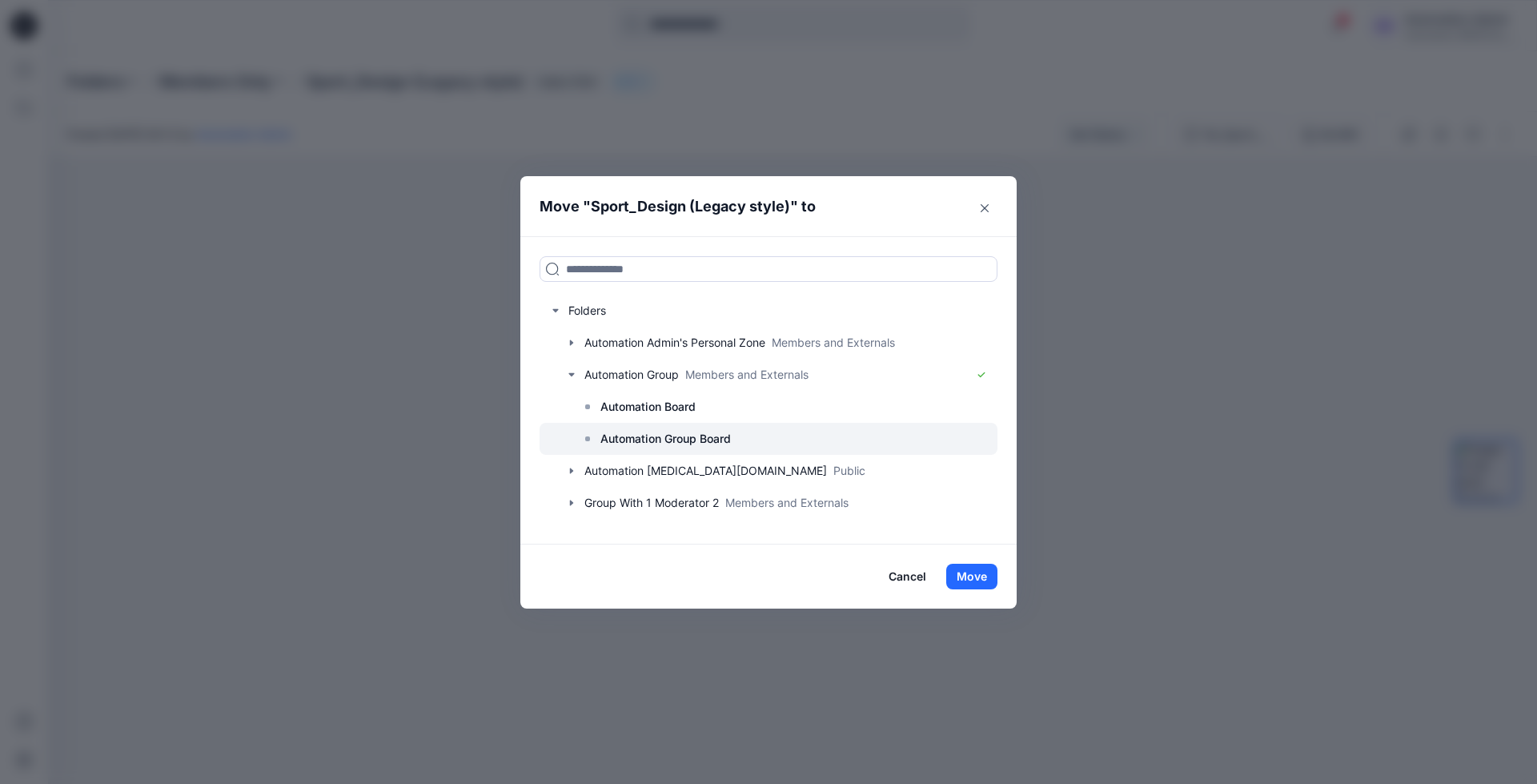
click at [652, 432] on p "Automation Group Board" at bounding box center [666, 439] width 130 height 19
click at [976, 578] on button "Move" at bounding box center [972, 576] width 51 height 25
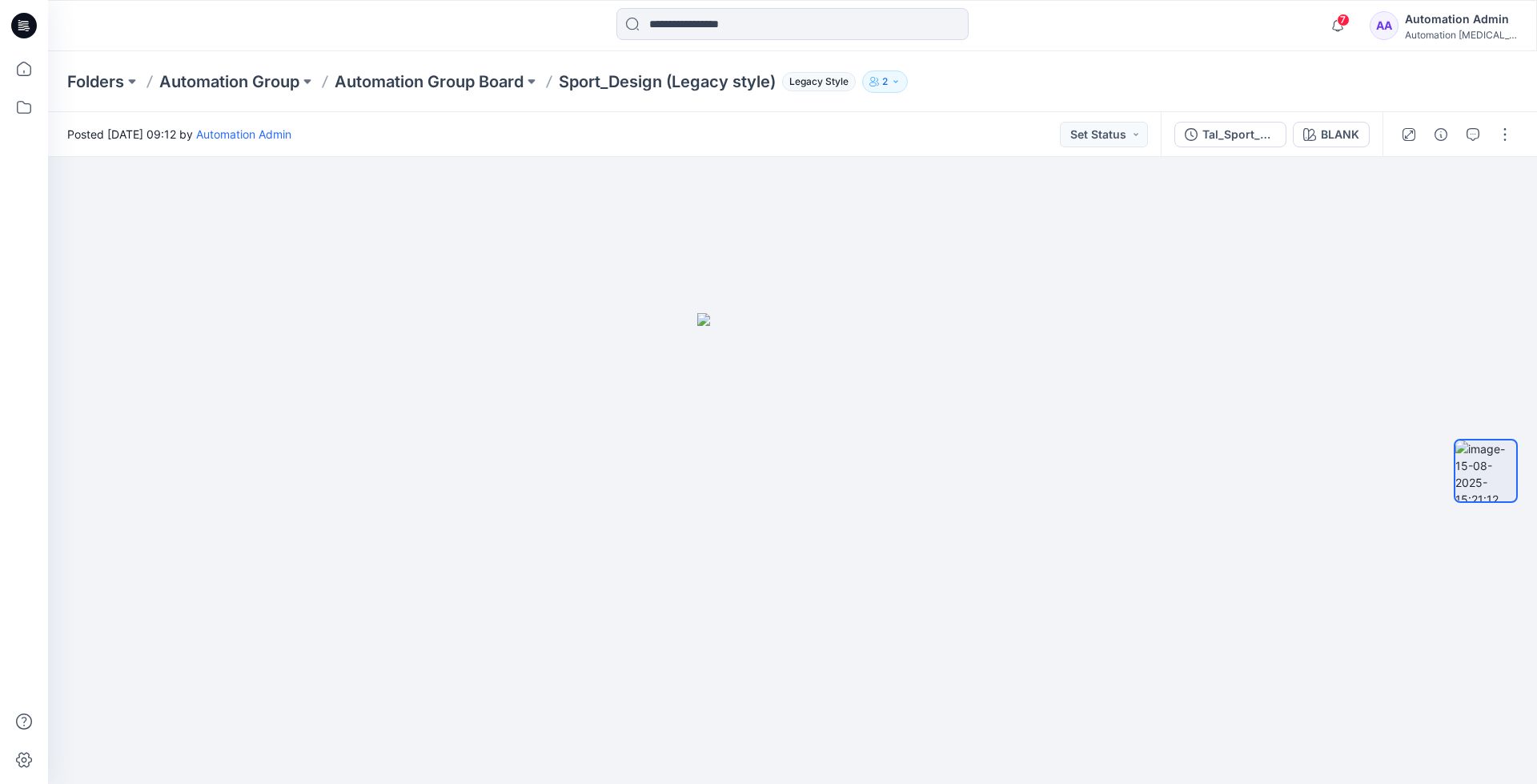
click at [1452, 25] on div "Automation Admin" at bounding box center [1460, 19] width 112 height 19
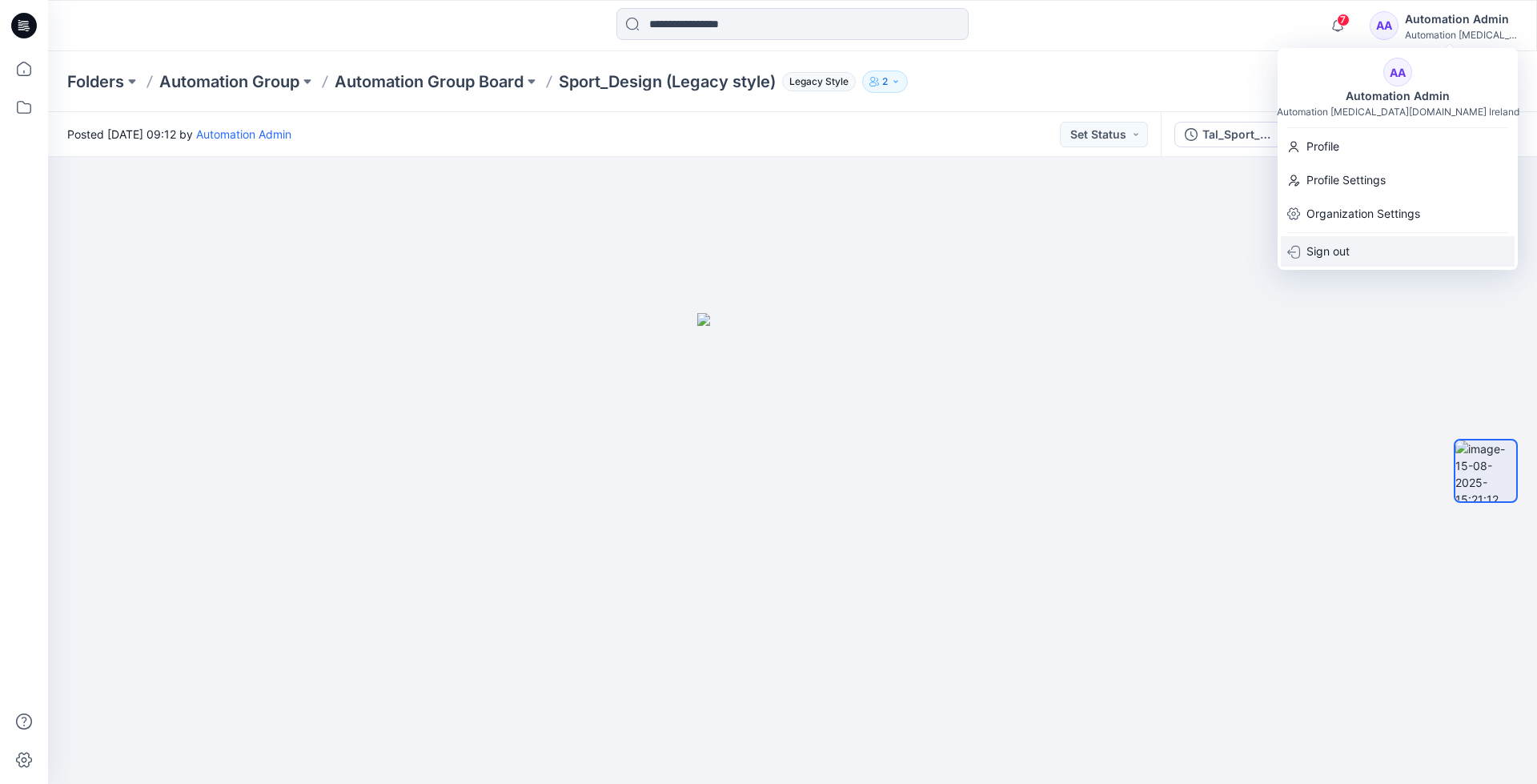
click at [1322, 255] on p "Sign out" at bounding box center [1328, 251] width 43 height 30
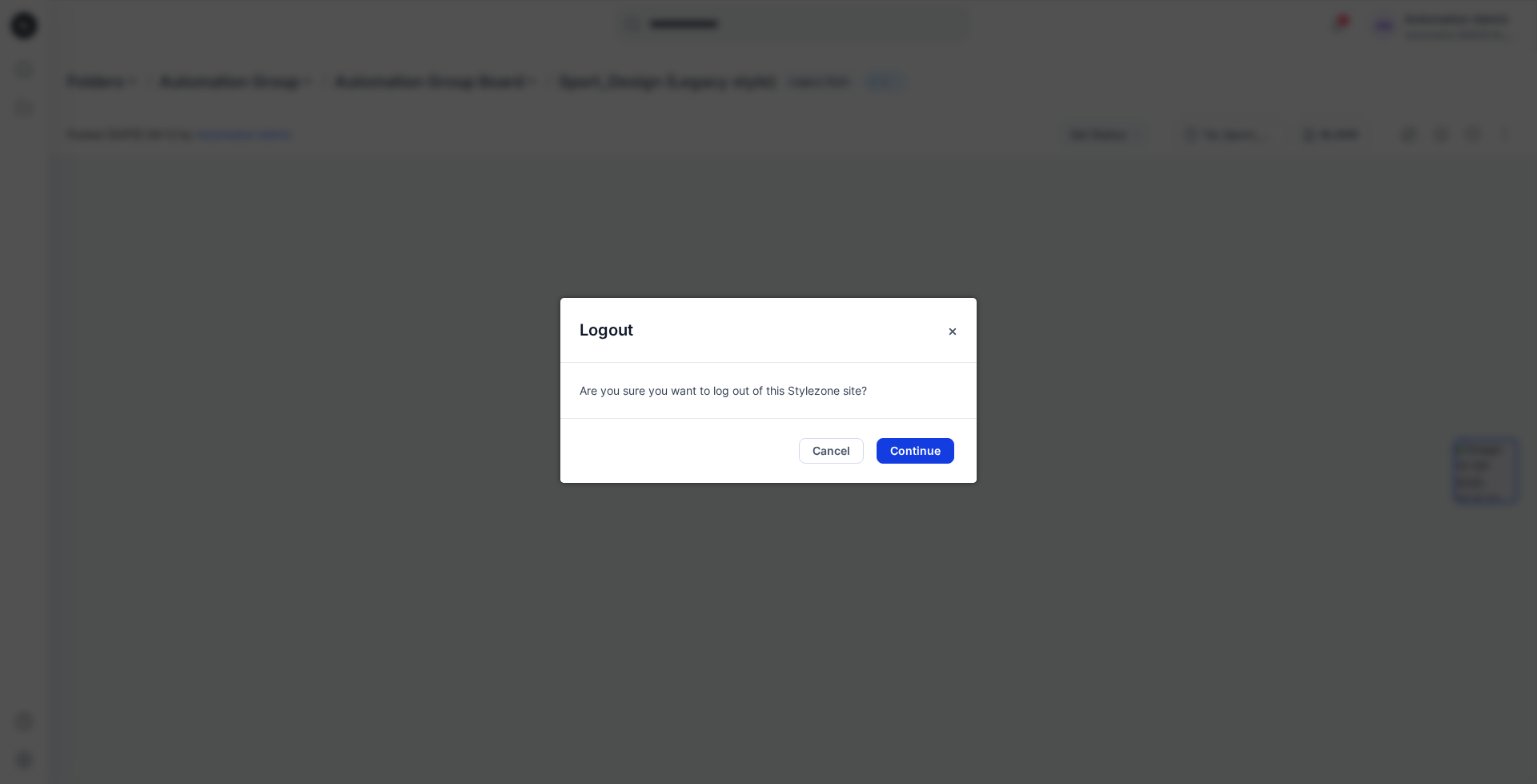
click at [927, 447] on button "Continue" at bounding box center [915, 451] width 78 height 25
